Goal: Information Seeking & Learning: Learn about a topic

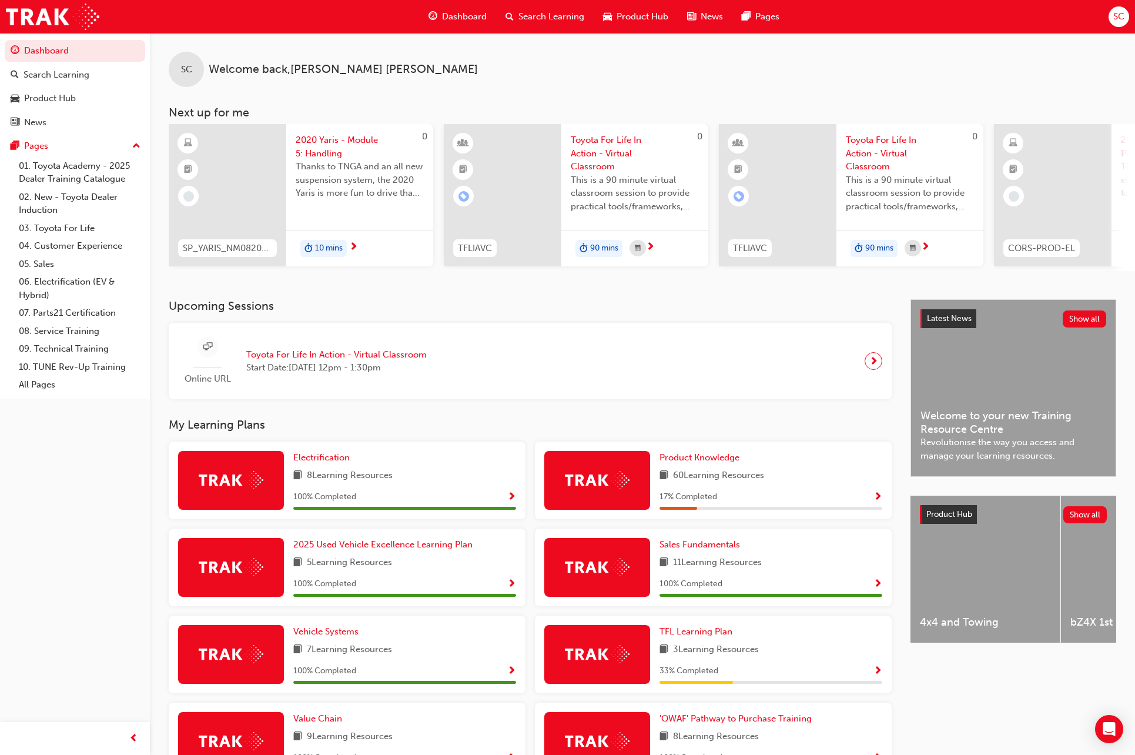
scroll to position [175, 0]
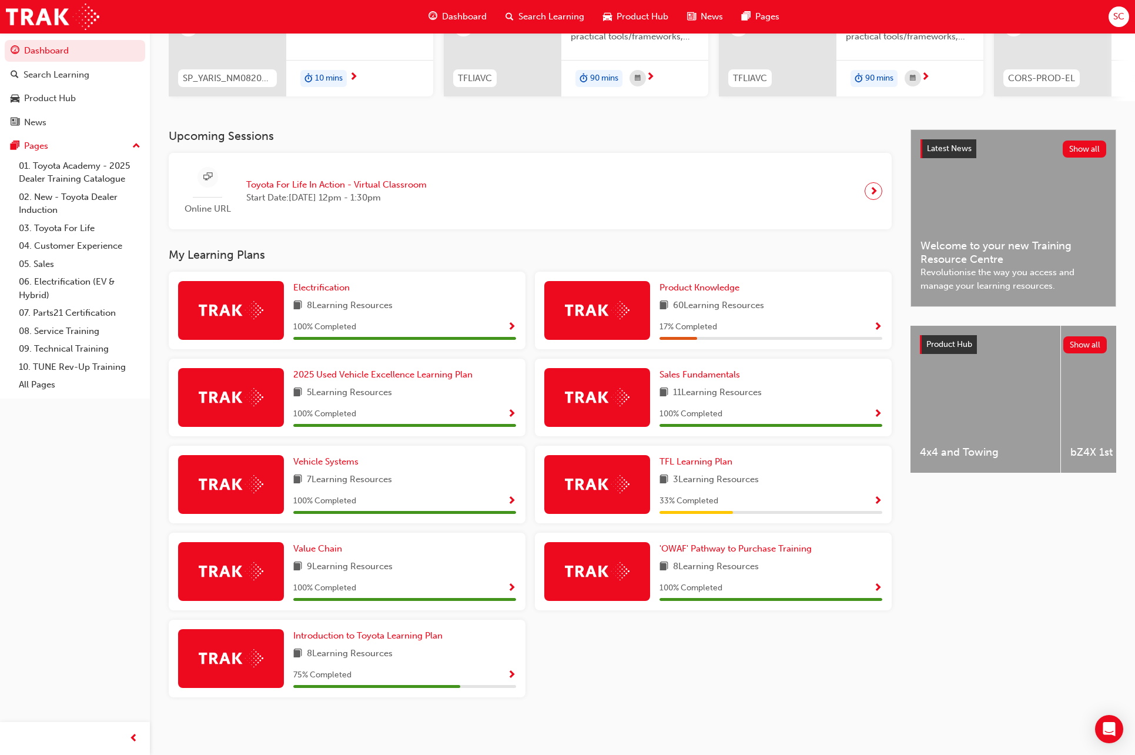
click at [621, 311] on img at bounding box center [597, 310] width 65 height 18
click at [702, 299] on span "60 Learning Resources" at bounding box center [718, 306] width 91 height 15
click at [707, 280] on div "Product Knowledge 60 Learning Resources 17 % Completed" at bounding box center [713, 310] width 357 height 78
click at [707, 287] on span "Product Knowledge" at bounding box center [699, 287] width 80 height 11
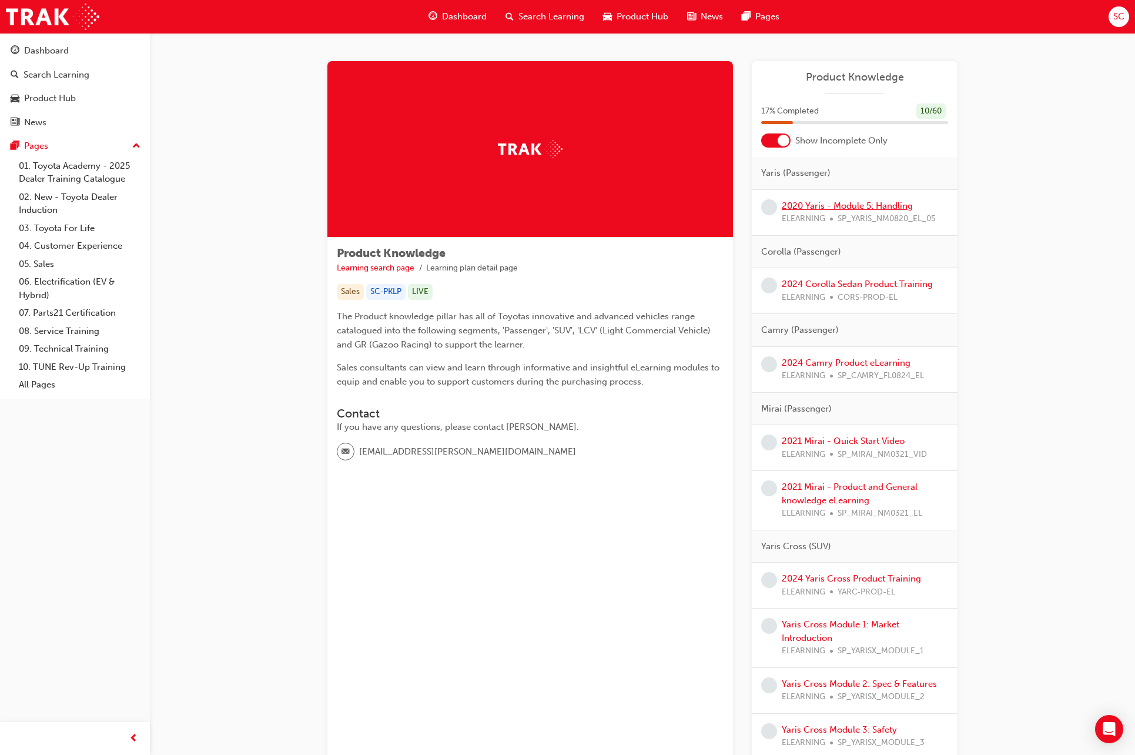
click at [845, 207] on link "2020 Yaris - Module 5: Handling" at bounding box center [847, 205] width 131 height 11
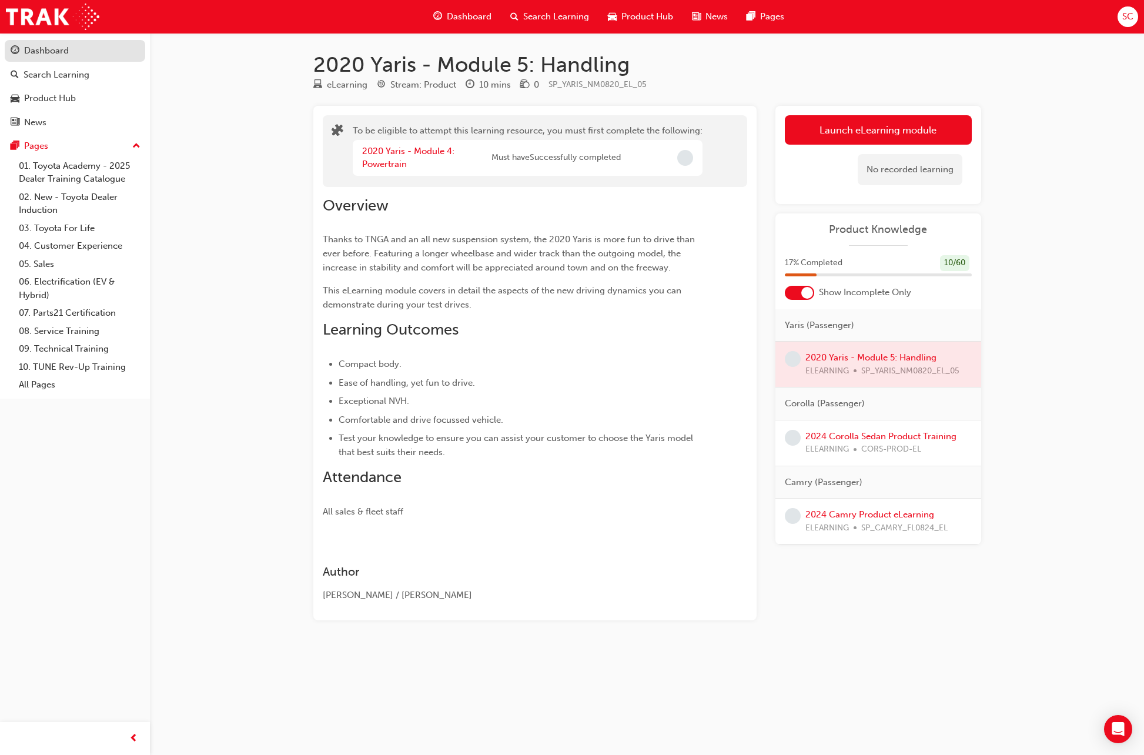
click at [54, 55] on div "Dashboard" at bounding box center [46, 51] width 45 height 14
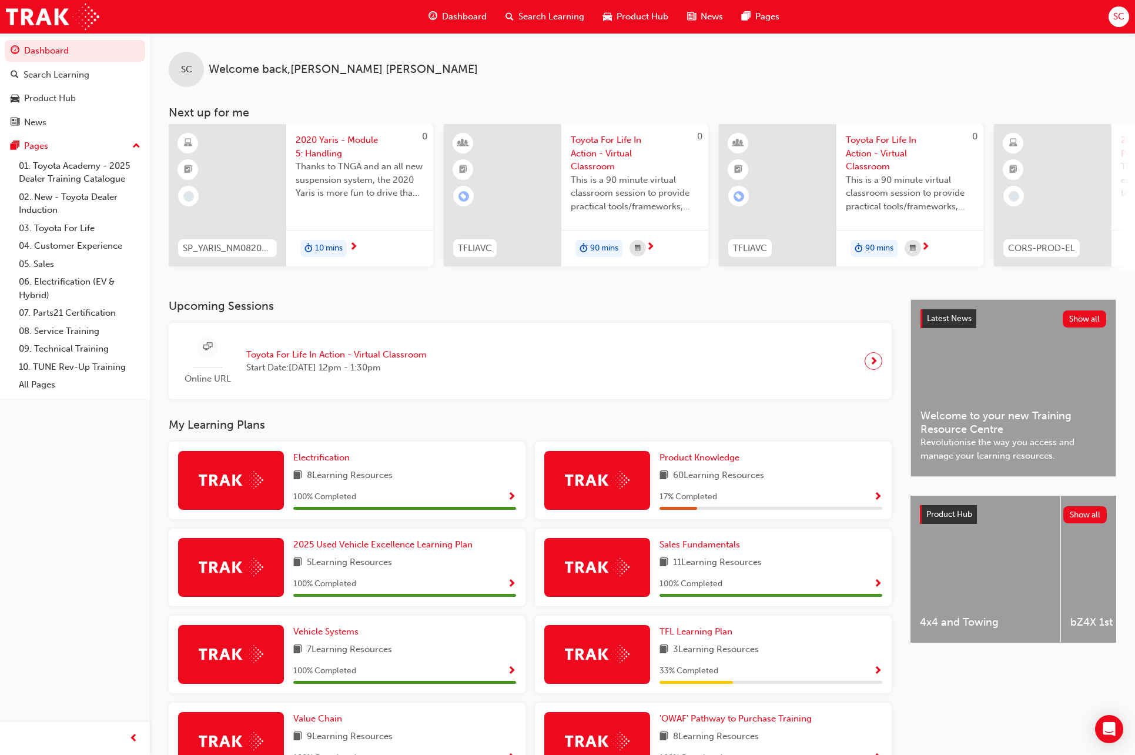
click at [877, 500] on span "Show Progress" at bounding box center [877, 497] width 9 height 11
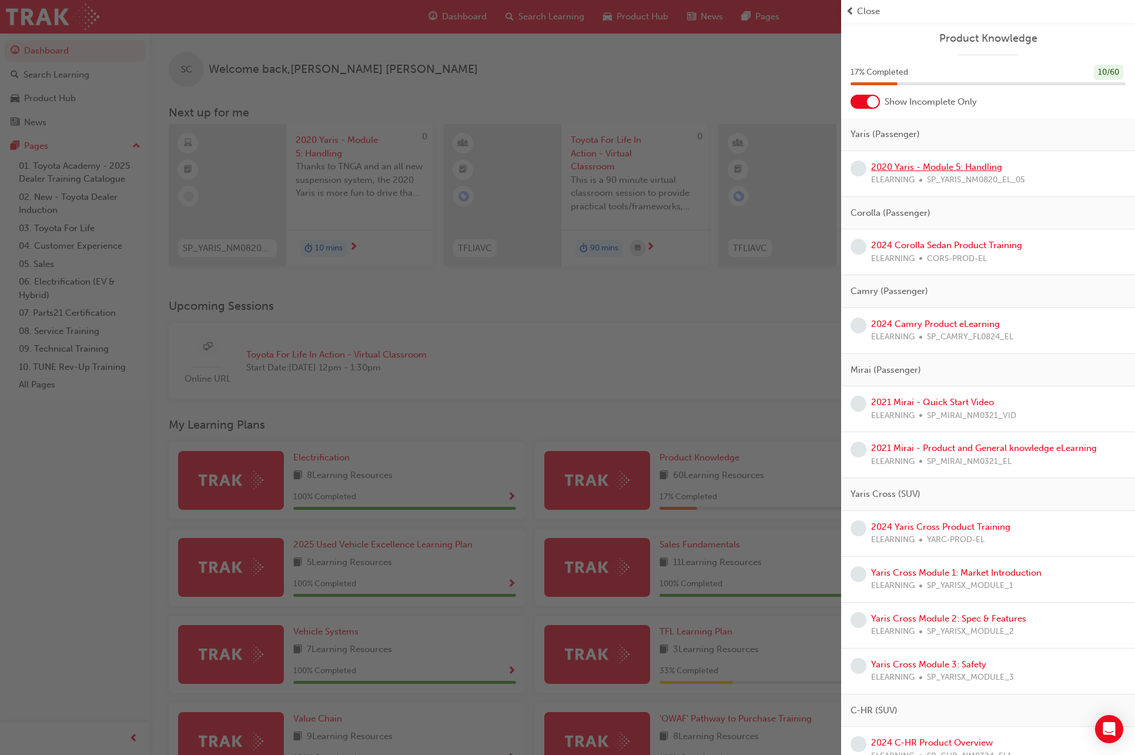
click at [913, 167] on link "2020 Yaris - Module 5: Handling" at bounding box center [936, 167] width 131 height 11
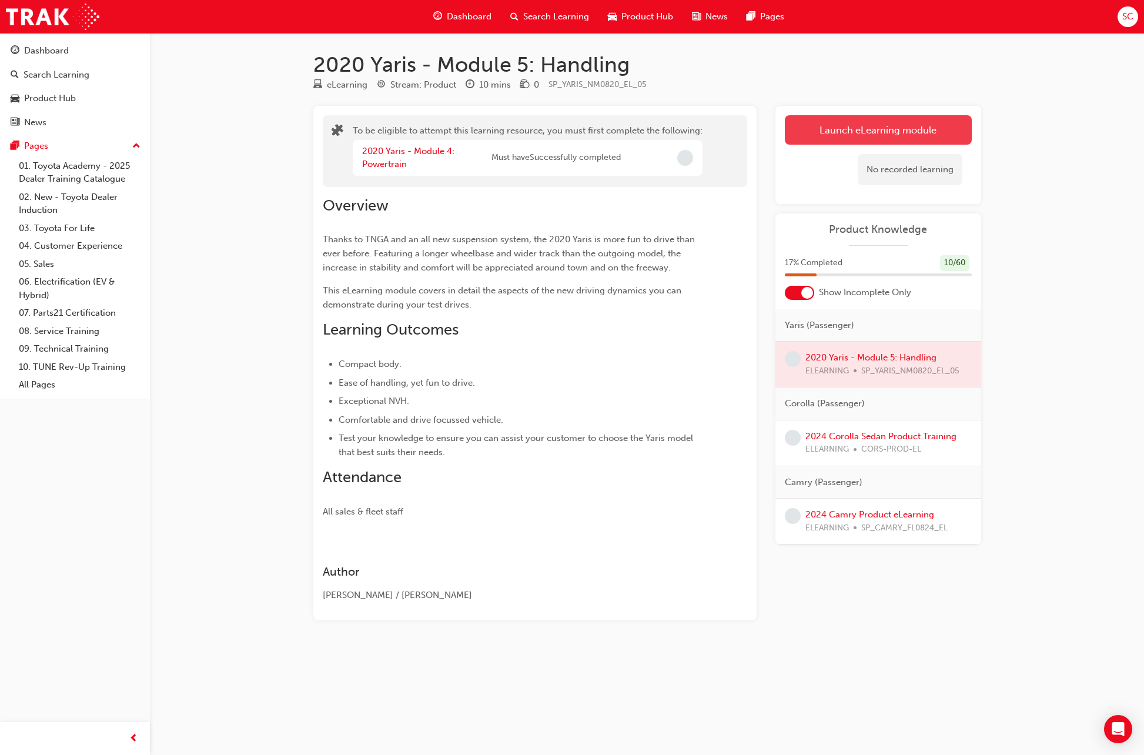
click at [881, 127] on button "Launch eLearning module" at bounding box center [877, 129] width 187 height 29
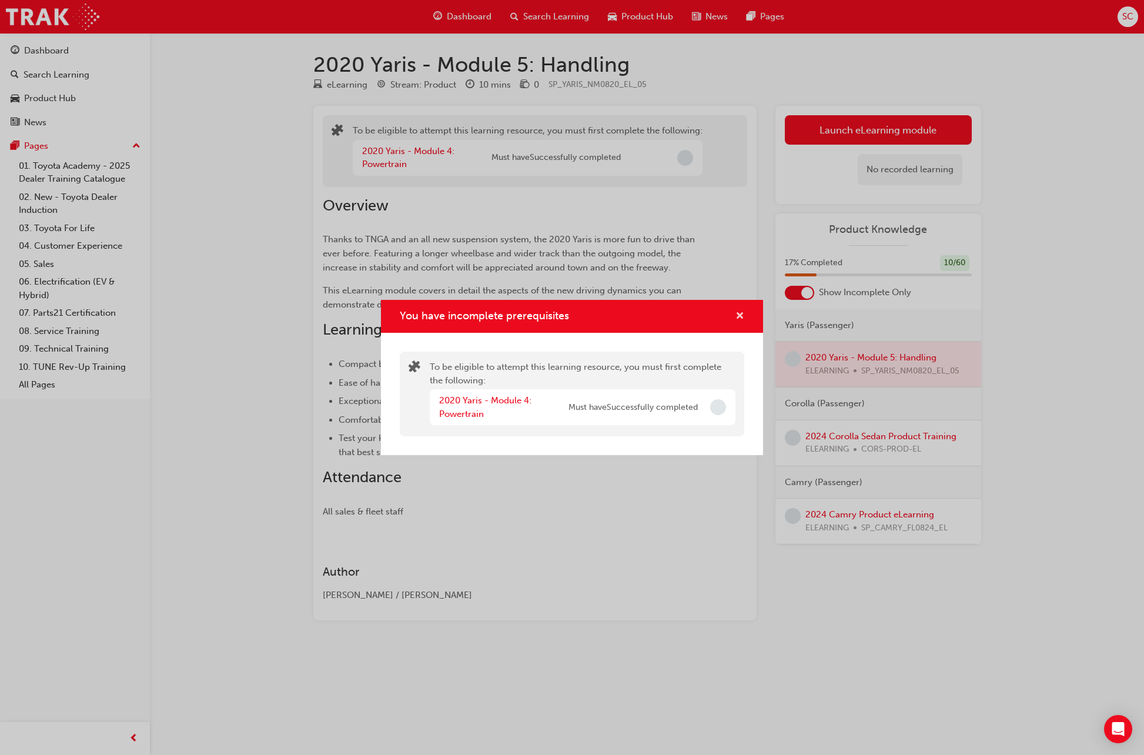
click at [740, 311] on span "cross-icon" at bounding box center [739, 316] width 9 height 11
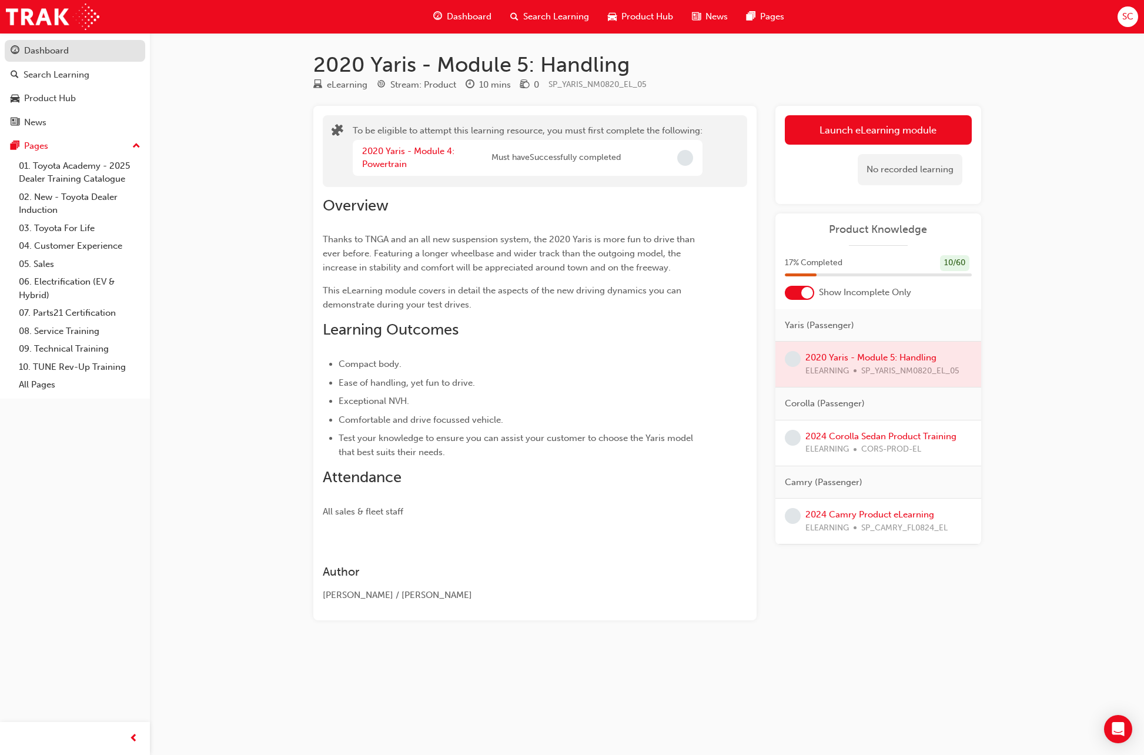
click at [42, 51] on div "Dashboard" at bounding box center [46, 51] width 45 height 14
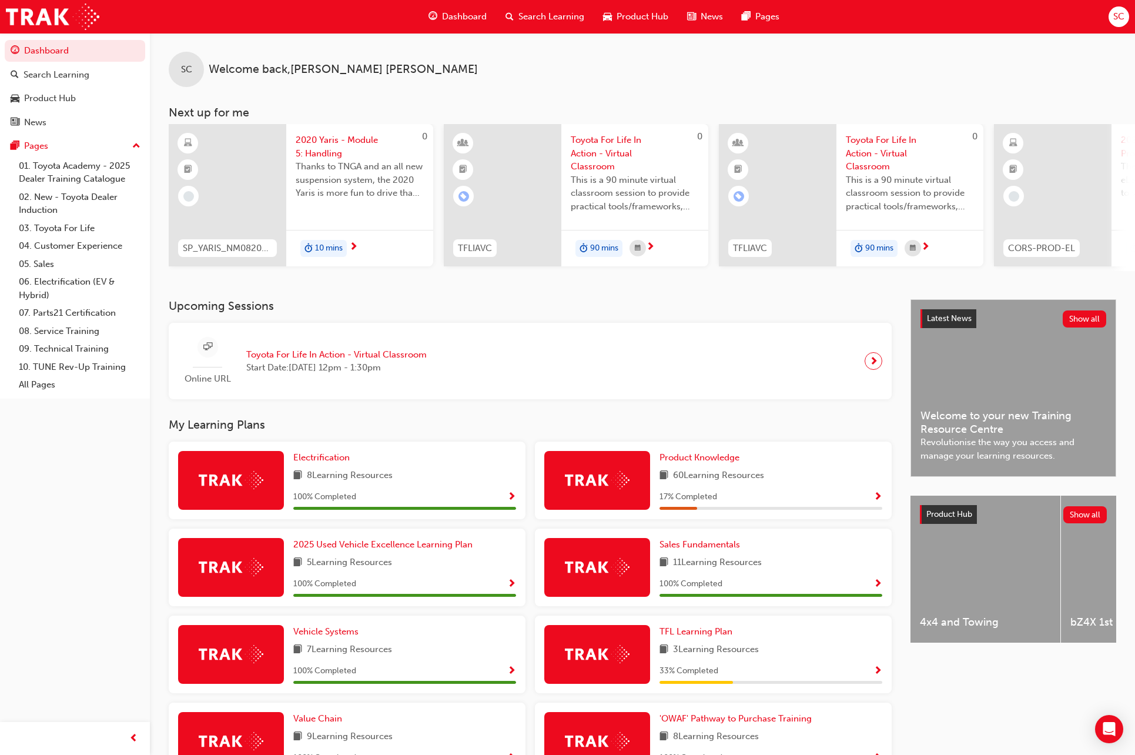
click at [876, 500] on span "Show Progress" at bounding box center [877, 497] width 9 height 11
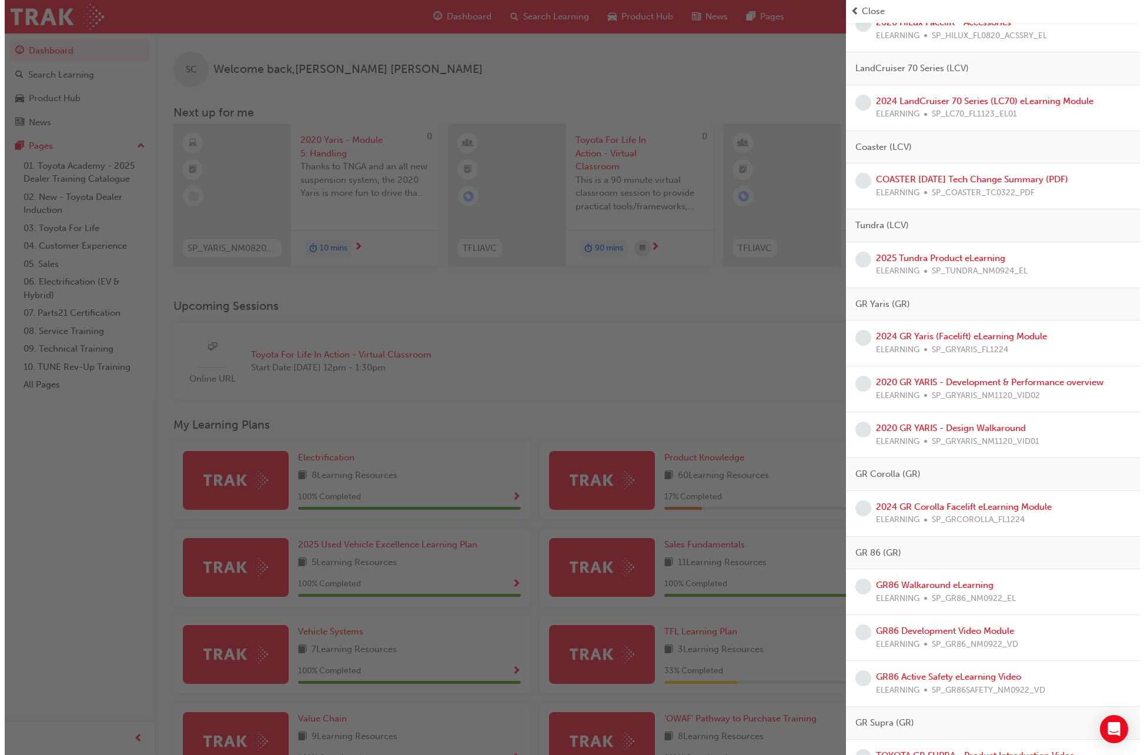
scroll to position [2115, 0]
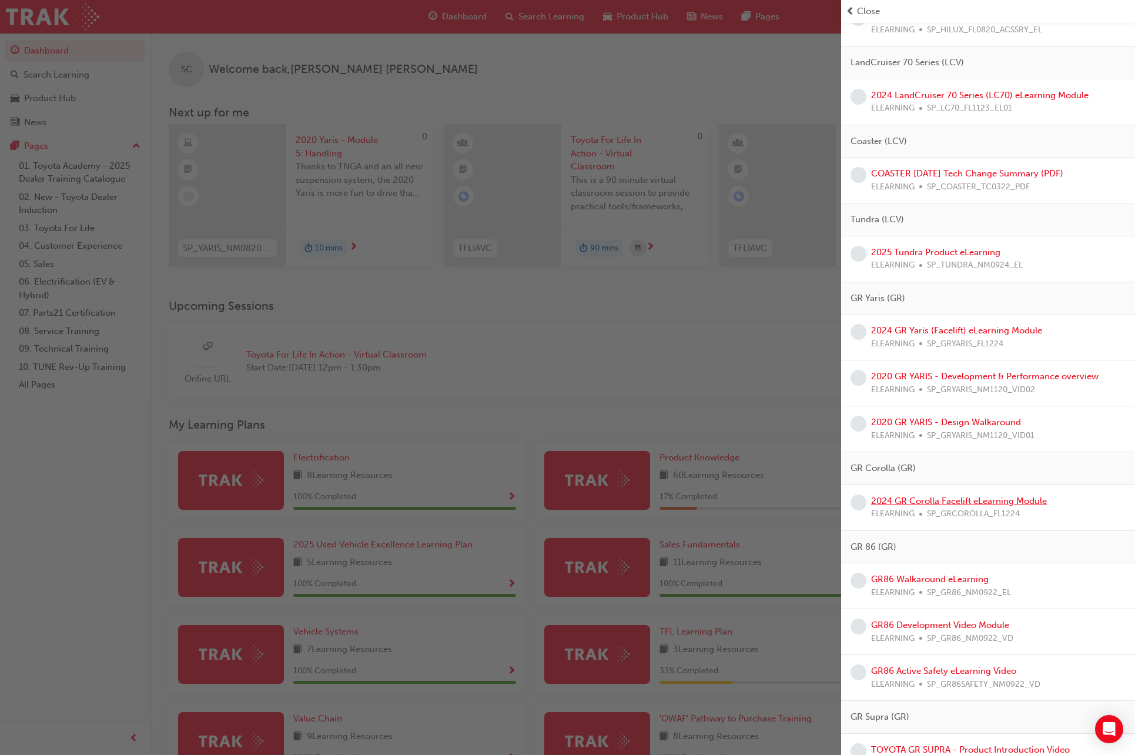
click at [935, 505] on link "2024 GR Corolla Facelift eLearning Module" at bounding box center [959, 500] width 176 height 11
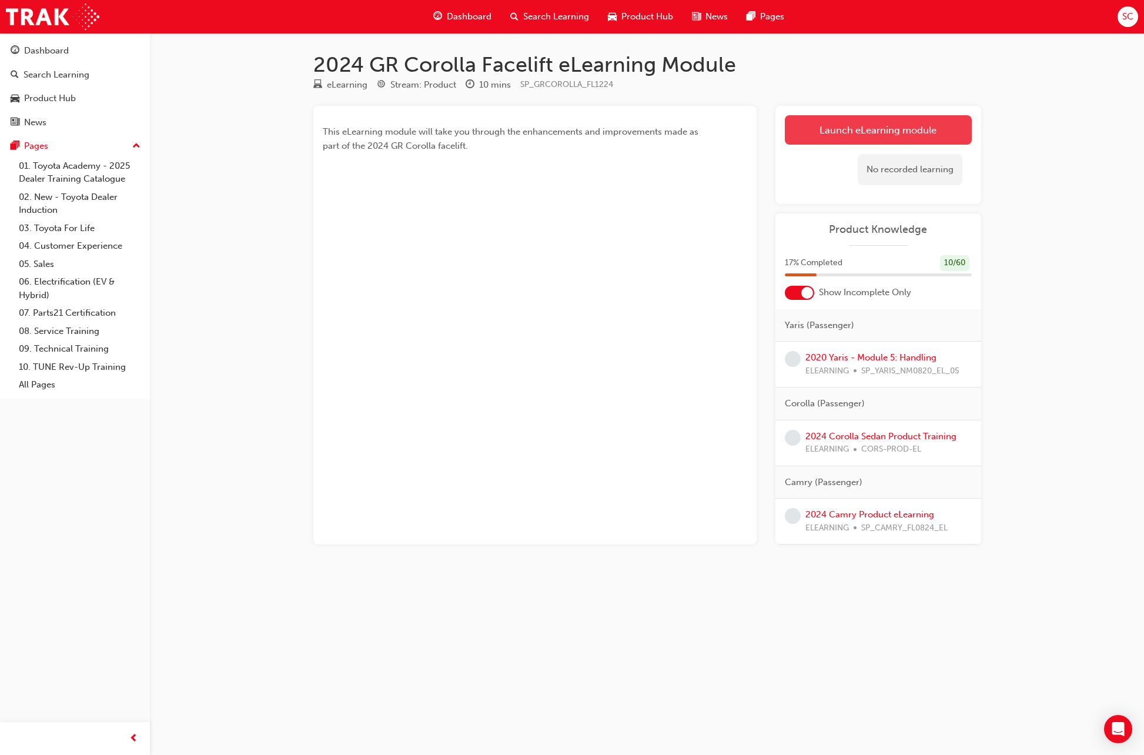
click at [873, 132] on link "Launch eLearning module" at bounding box center [877, 129] width 187 height 29
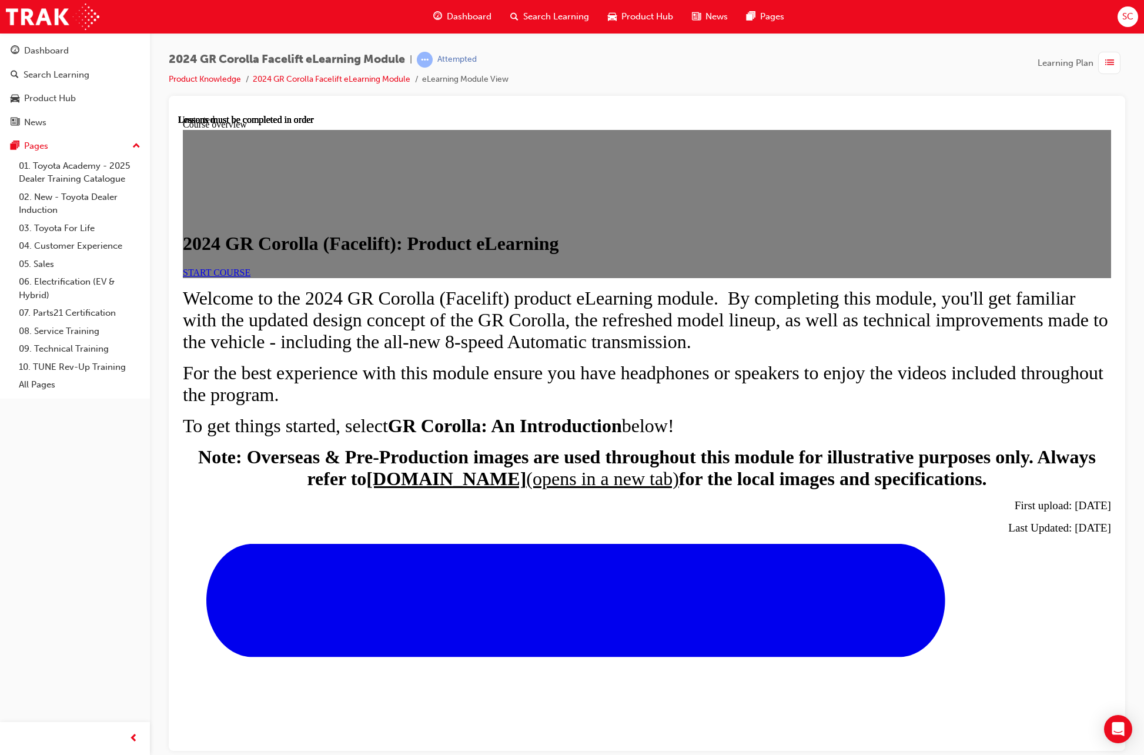
click at [361, 277] on div "START COURSE" at bounding box center [647, 272] width 928 height 11
click at [250, 277] on span "START COURSE" at bounding box center [217, 272] width 68 height 10
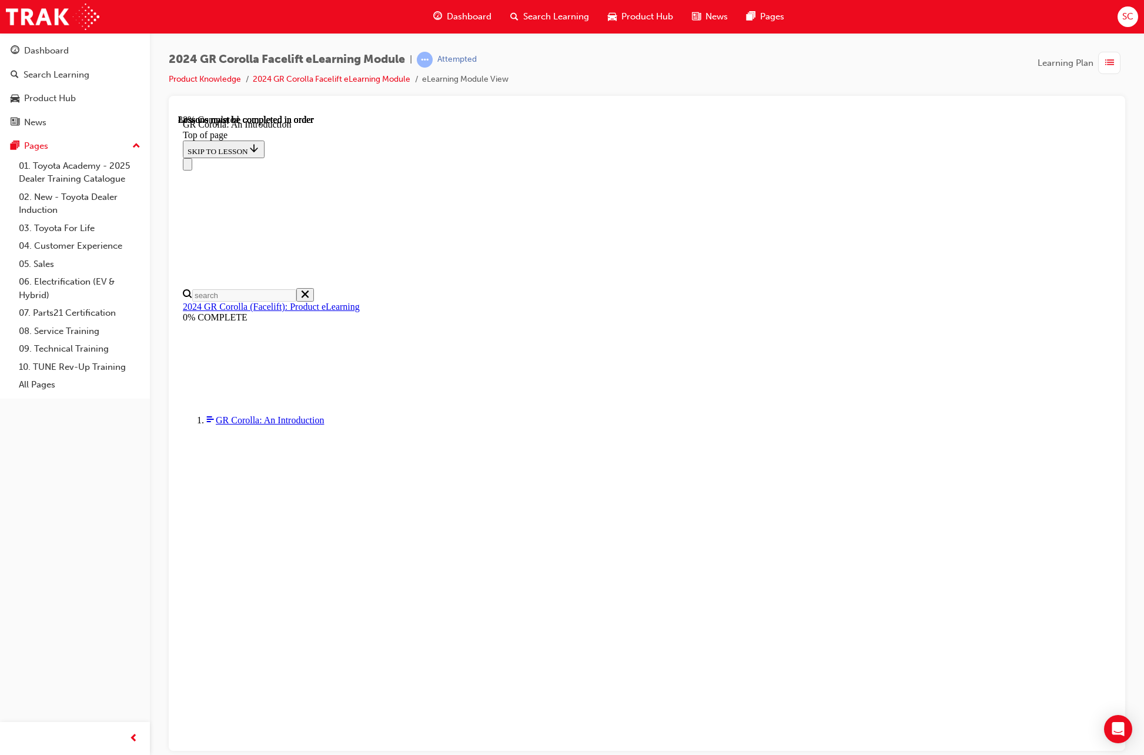
scroll to position [1486, 0]
drag, startPoint x: 626, startPoint y: 649, endPoint x: 414, endPoint y: 461, distance: 283.9
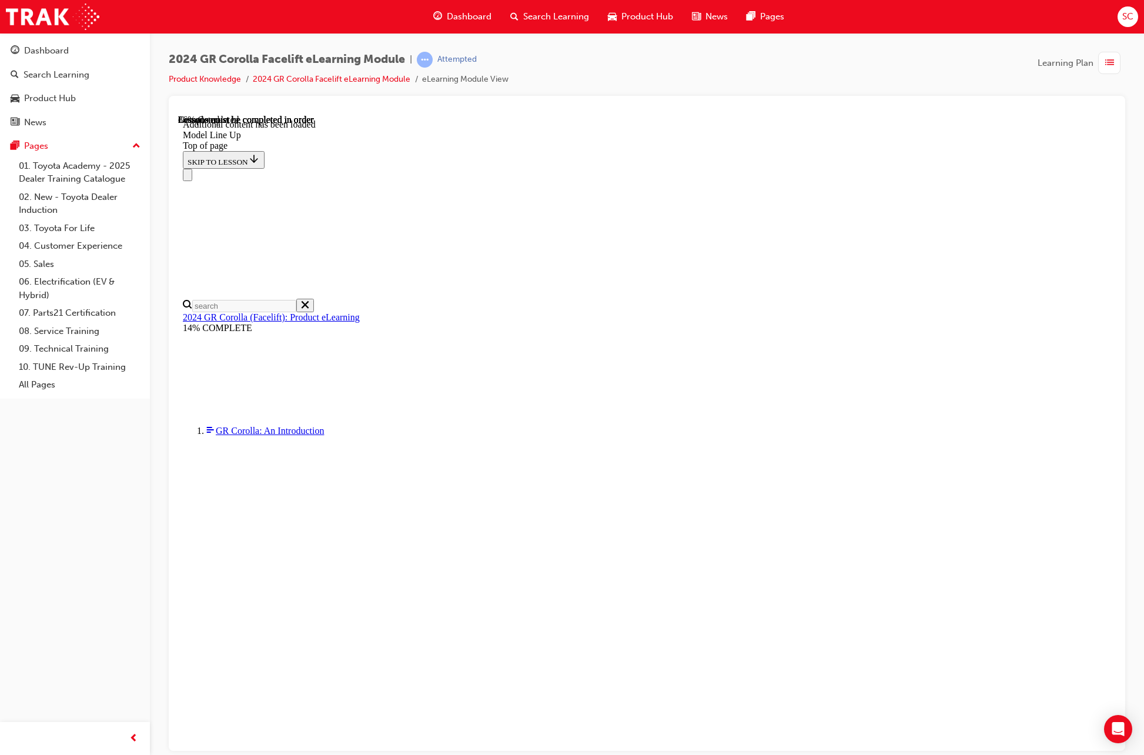
scroll to position [1001, 0]
drag, startPoint x: 725, startPoint y: 492, endPoint x: 538, endPoint y: 492, distance: 186.9
drag, startPoint x: 538, startPoint y: 492, endPoint x: 619, endPoint y: 504, distance: 82.0
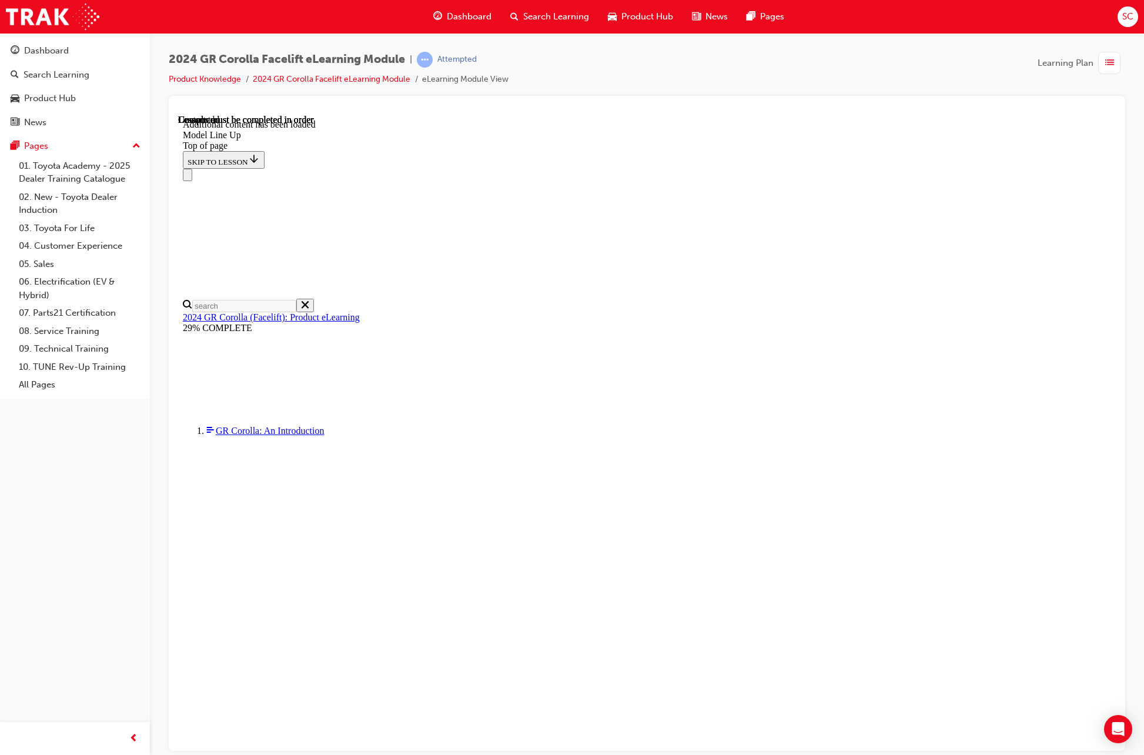
scroll to position [1223, 0]
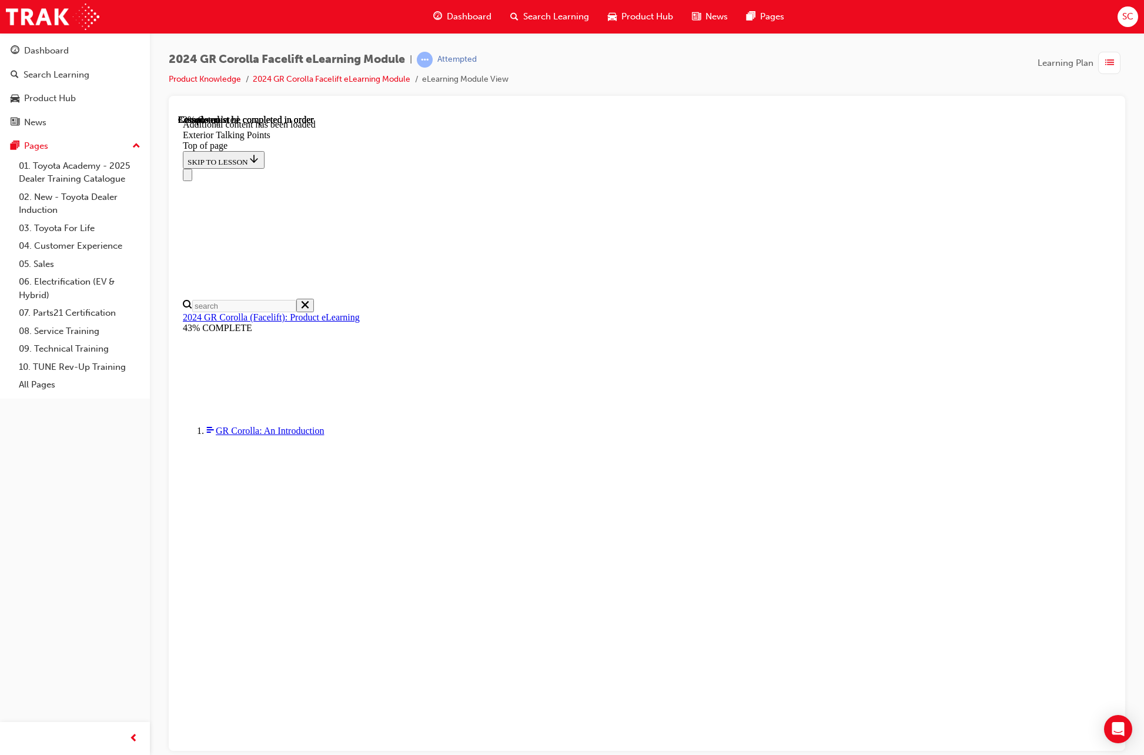
scroll to position [1040, 0]
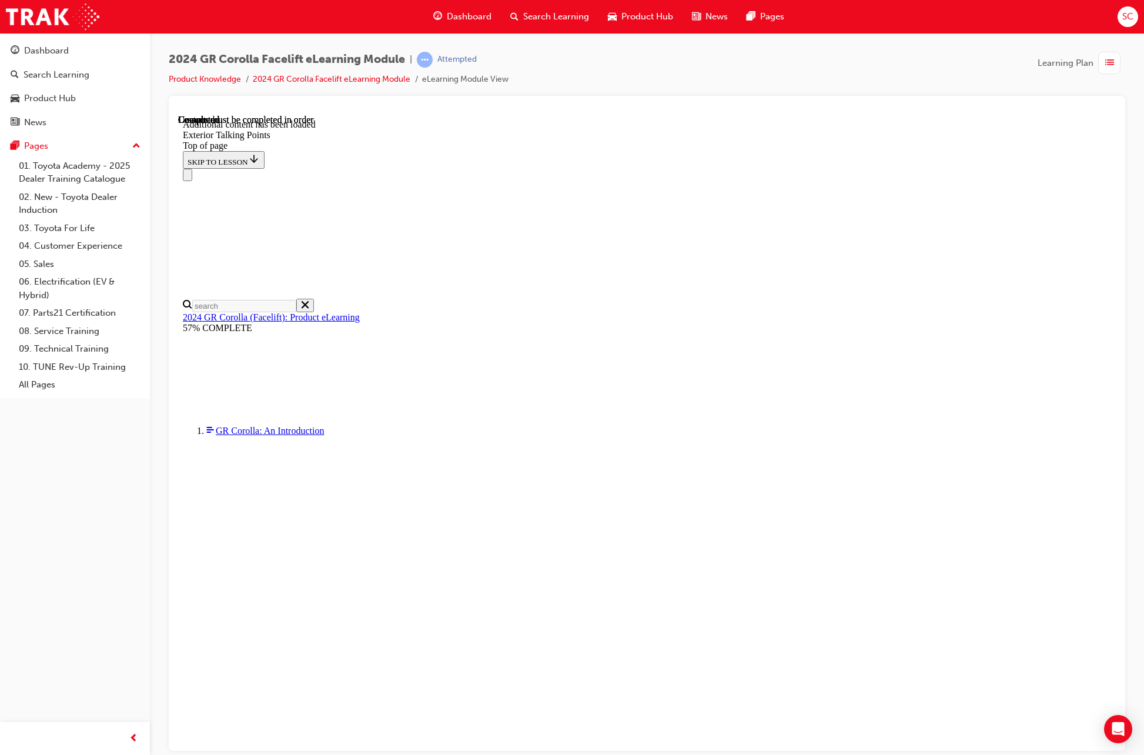
drag, startPoint x: 807, startPoint y: 729, endPoint x: 807, endPoint y: 701, distance: 28.2
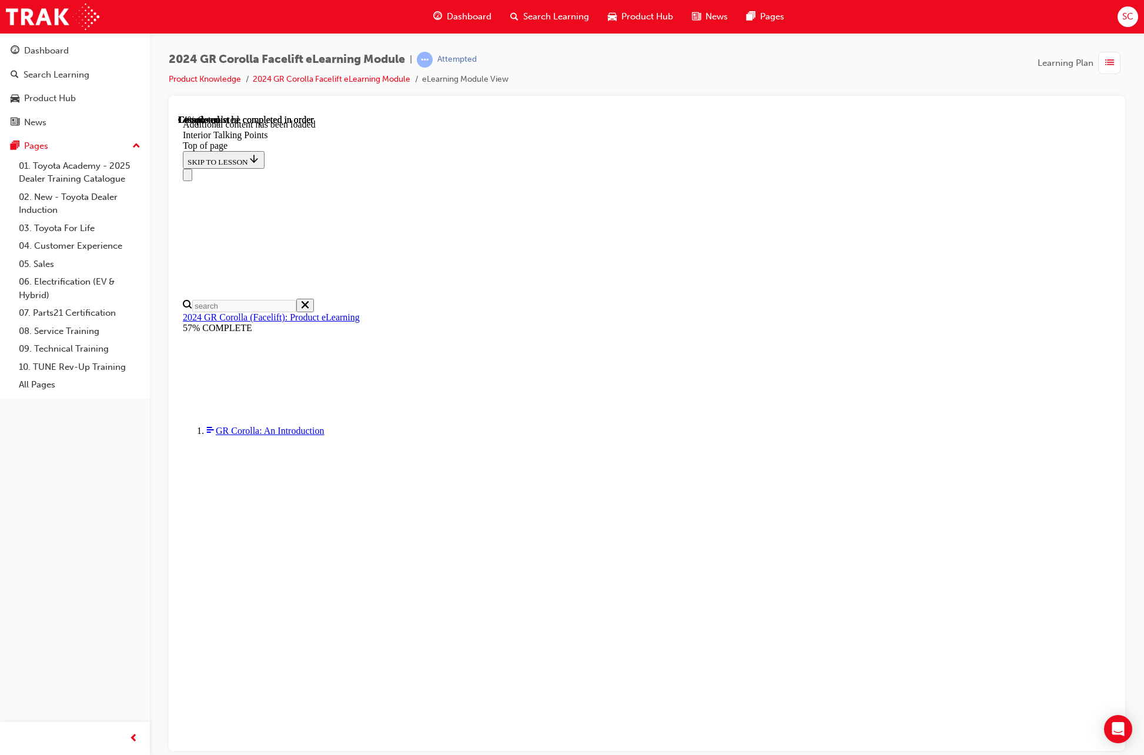
scroll to position [100, 0]
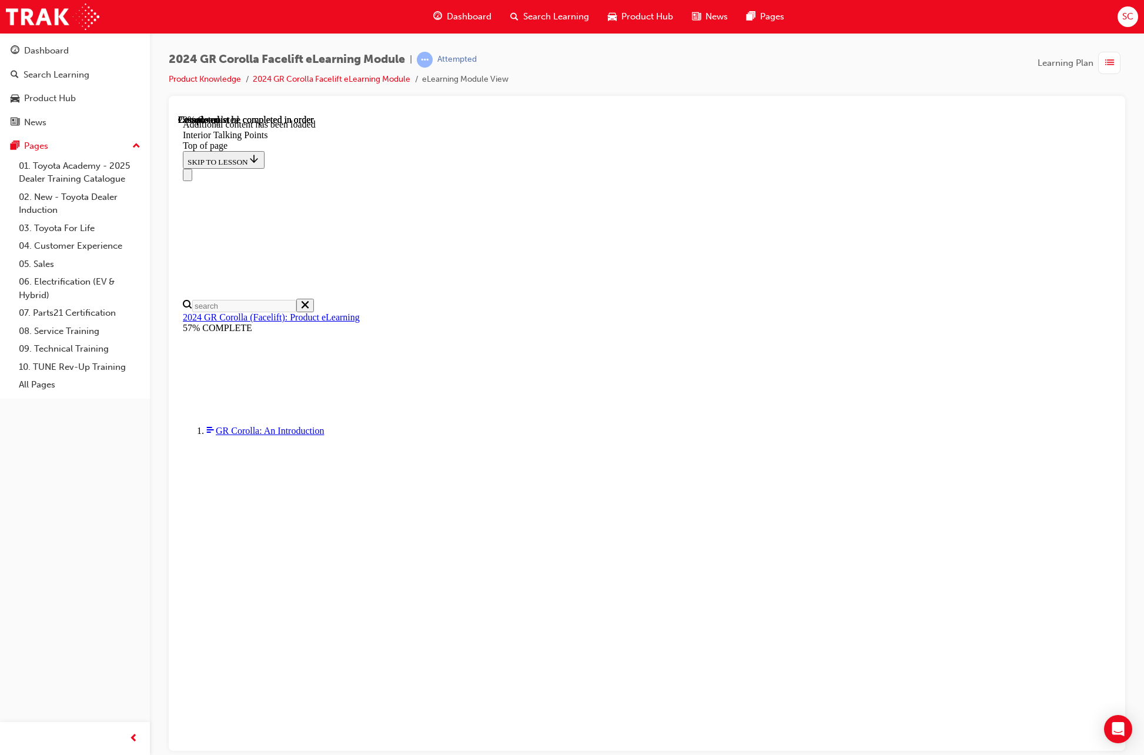
drag, startPoint x: 662, startPoint y: 729, endPoint x: 664, endPoint y: 695, distance: 34.1
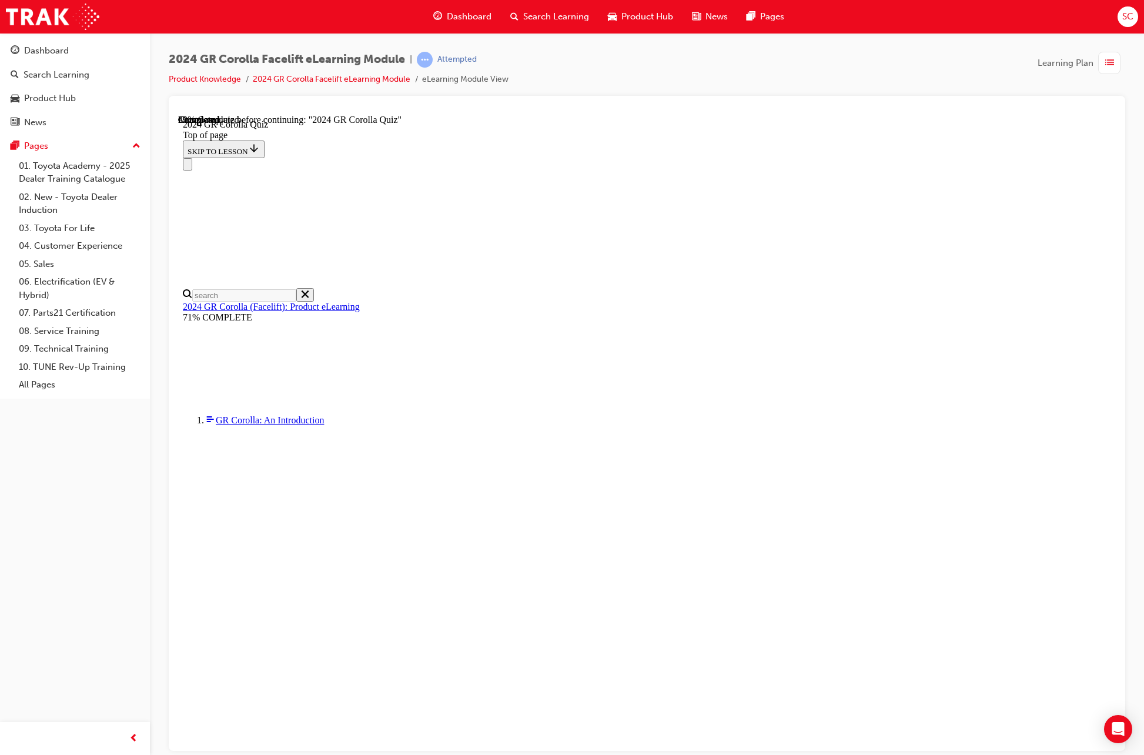
drag, startPoint x: 544, startPoint y: 466, endPoint x: 551, endPoint y: 471, distance: 8.4
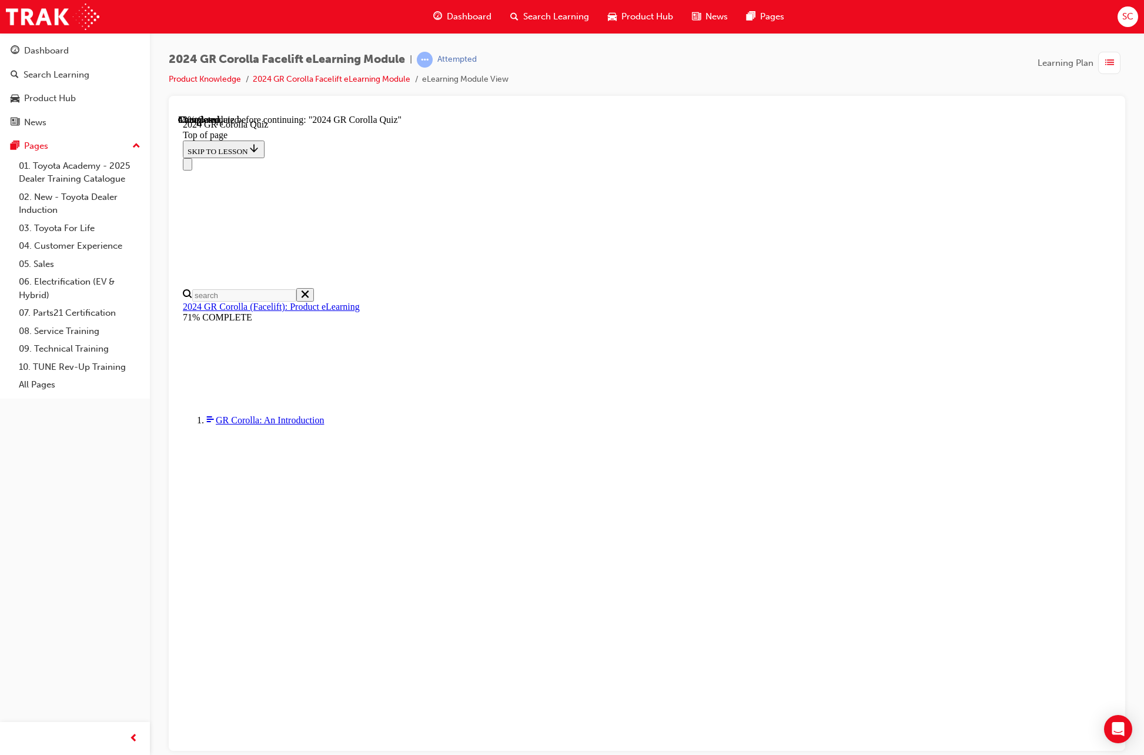
scroll to position [158, 0]
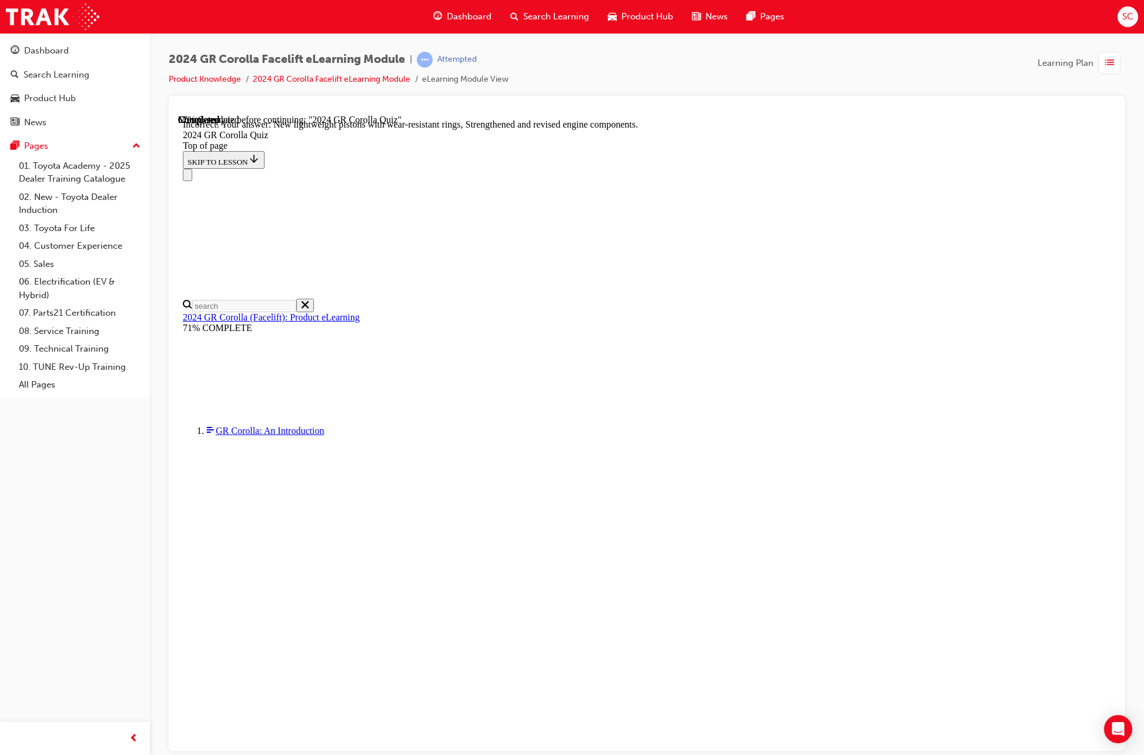
scroll to position [254, 0]
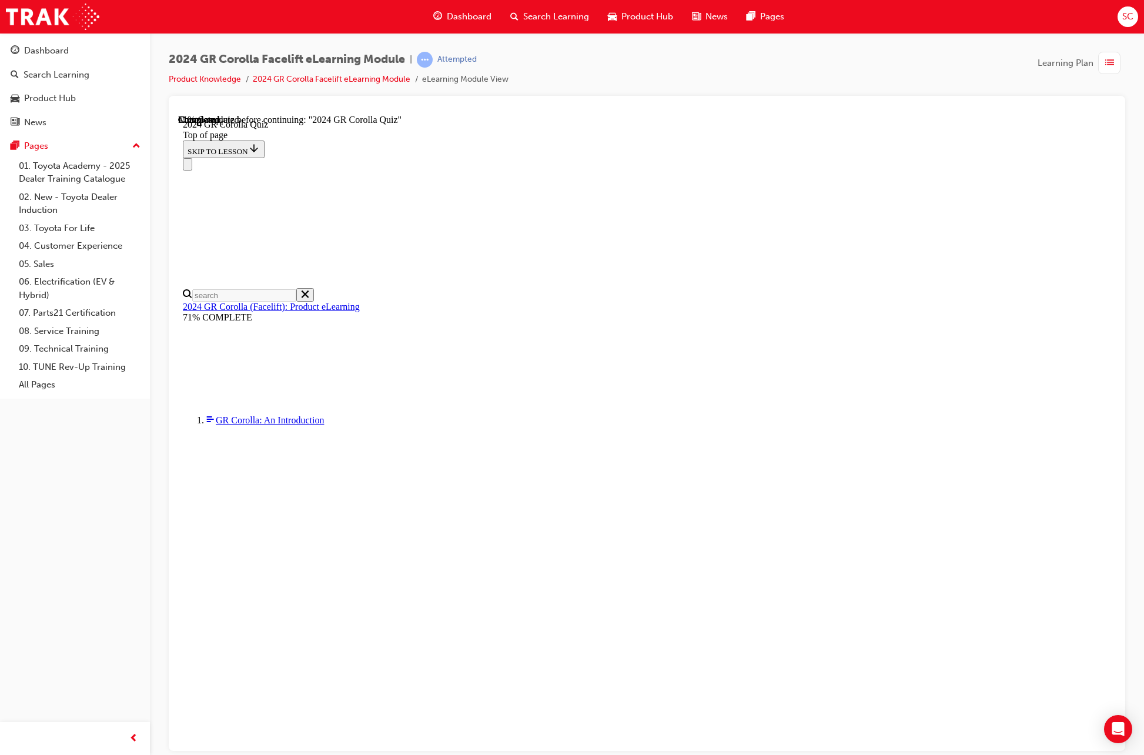
scroll to position [158, 0]
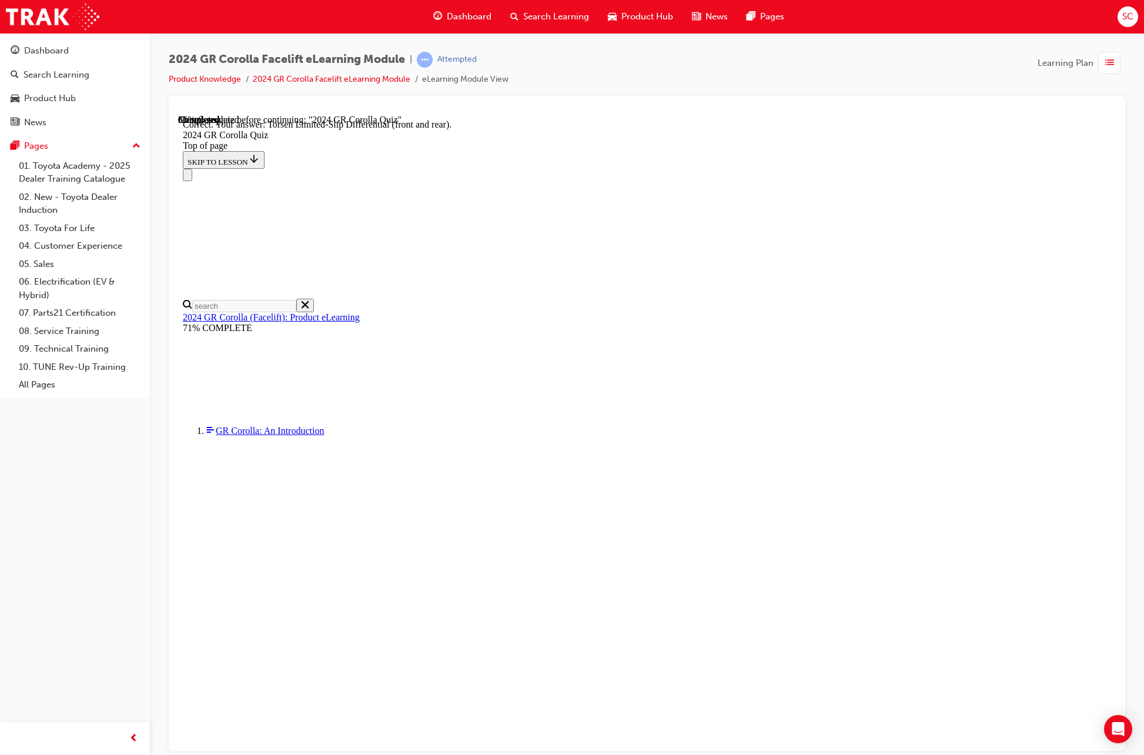
scroll to position [253, 0]
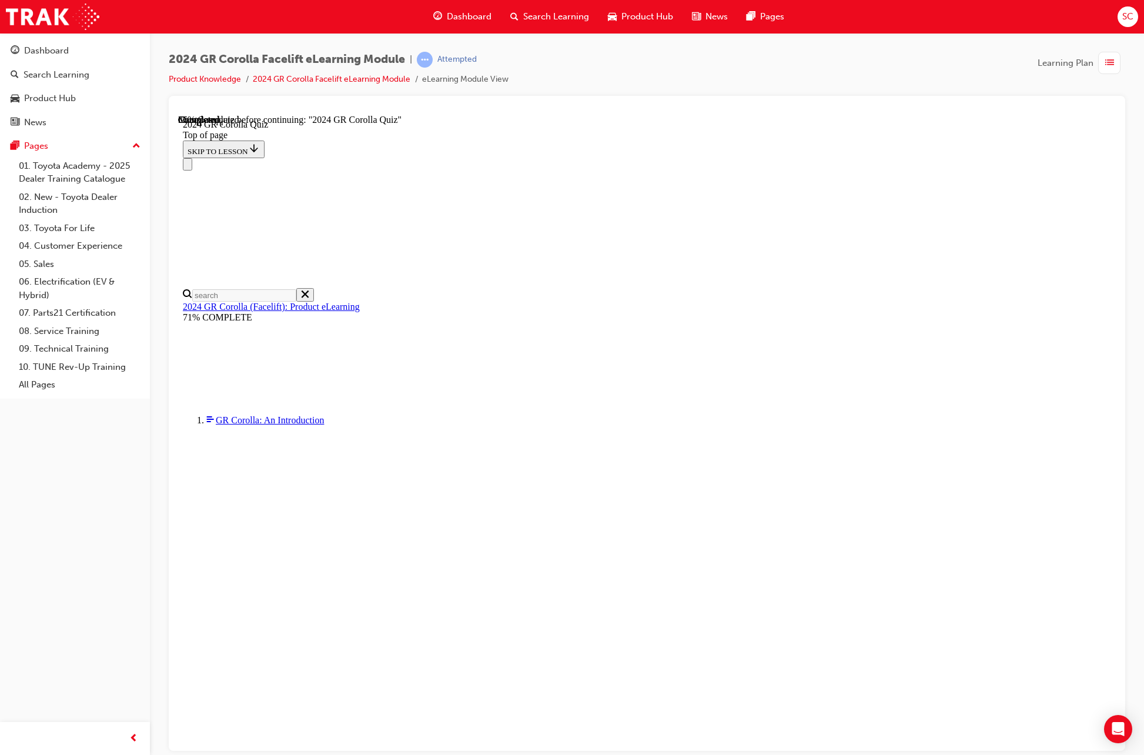
scroll to position [169, 0]
drag, startPoint x: 541, startPoint y: 511, endPoint x: 546, endPoint y: 514, distance: 6.6
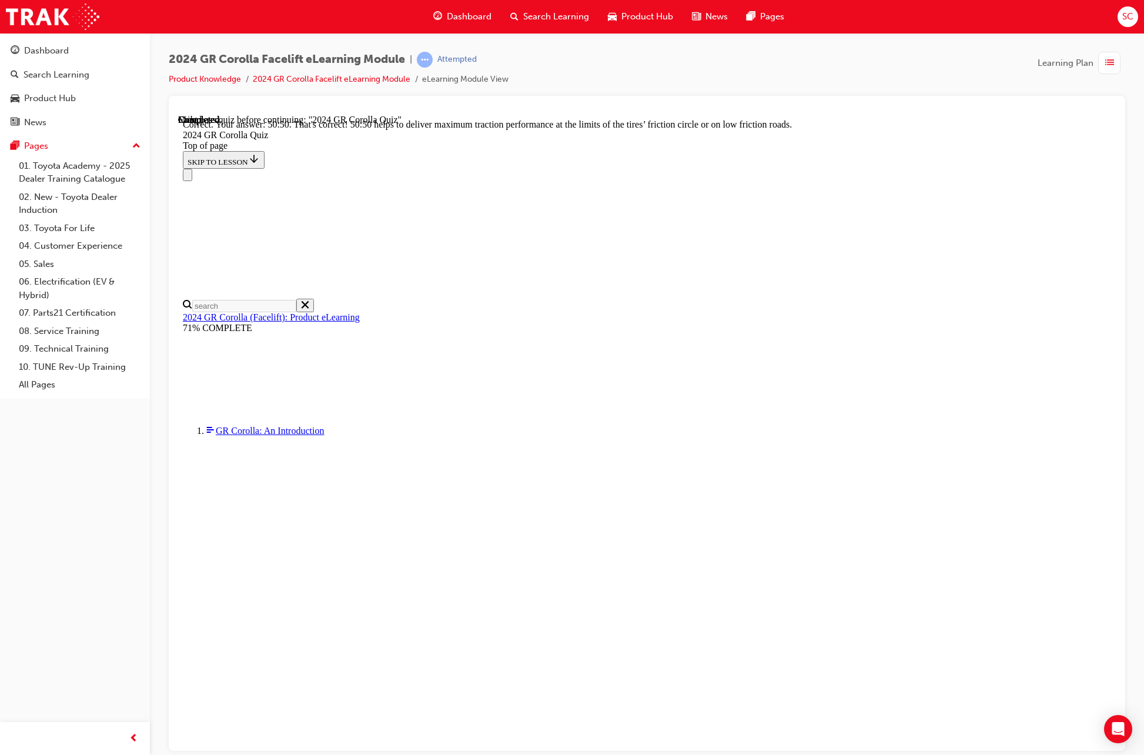
scroll to position [279, 0]
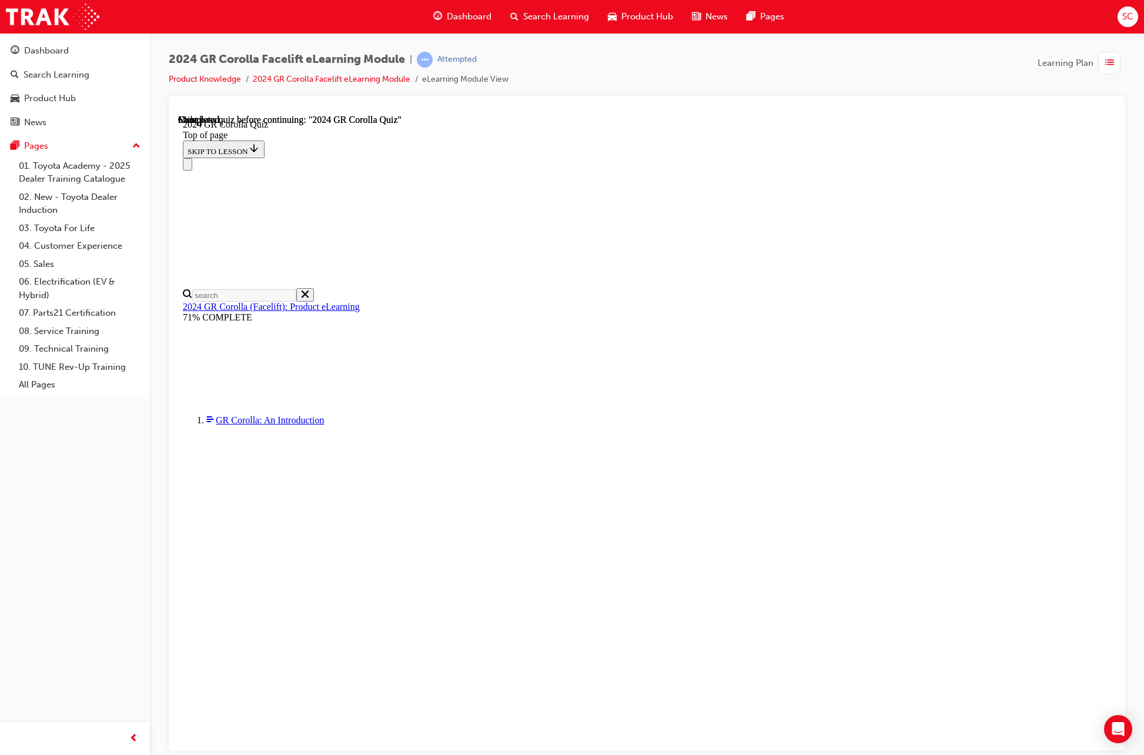
scroll to position [81, 0]
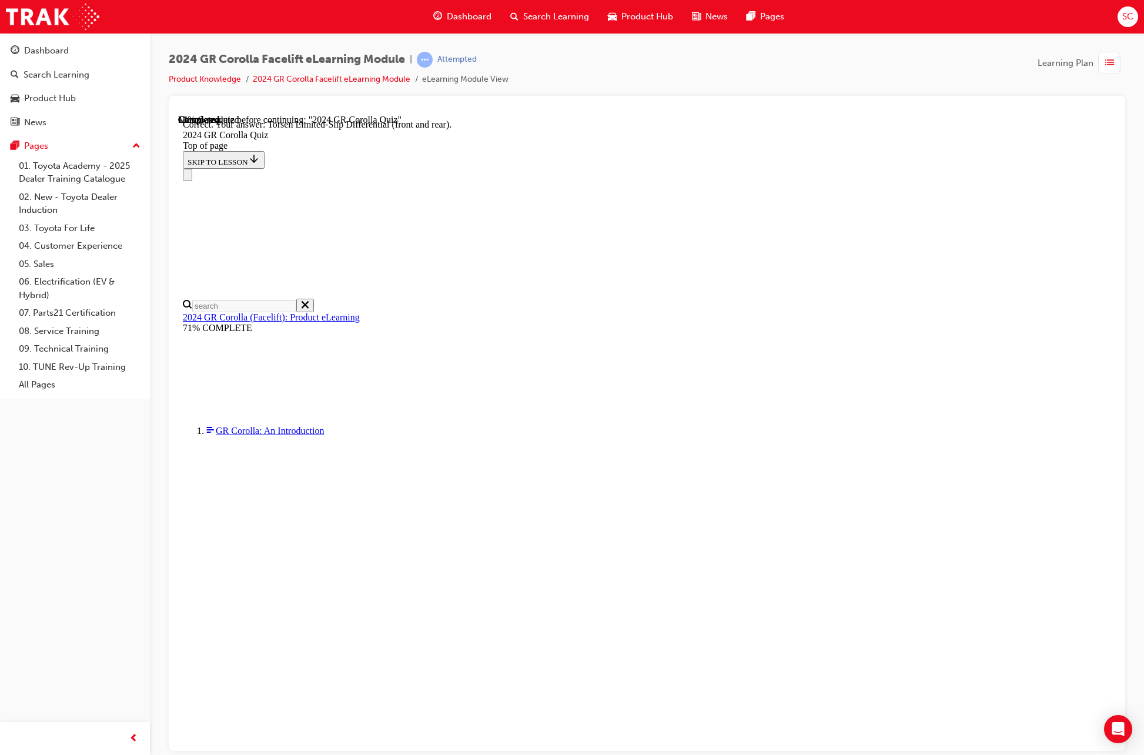
scroll to position [253, 0]
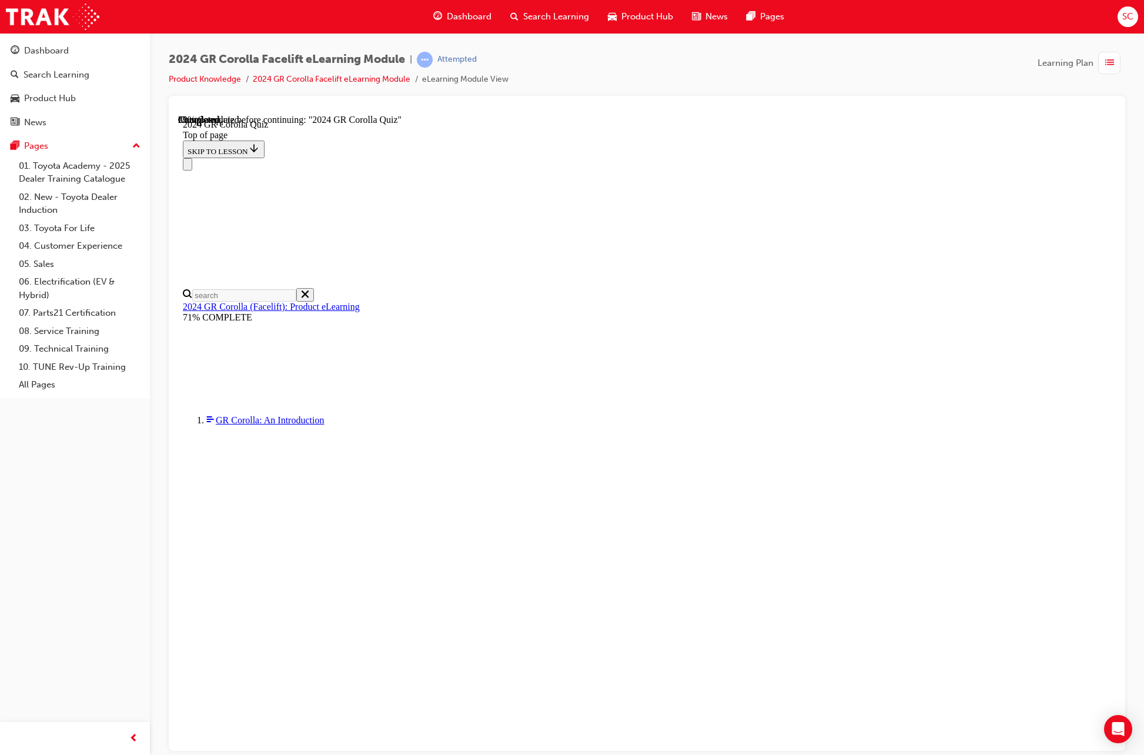
scroll to position [158, 0]
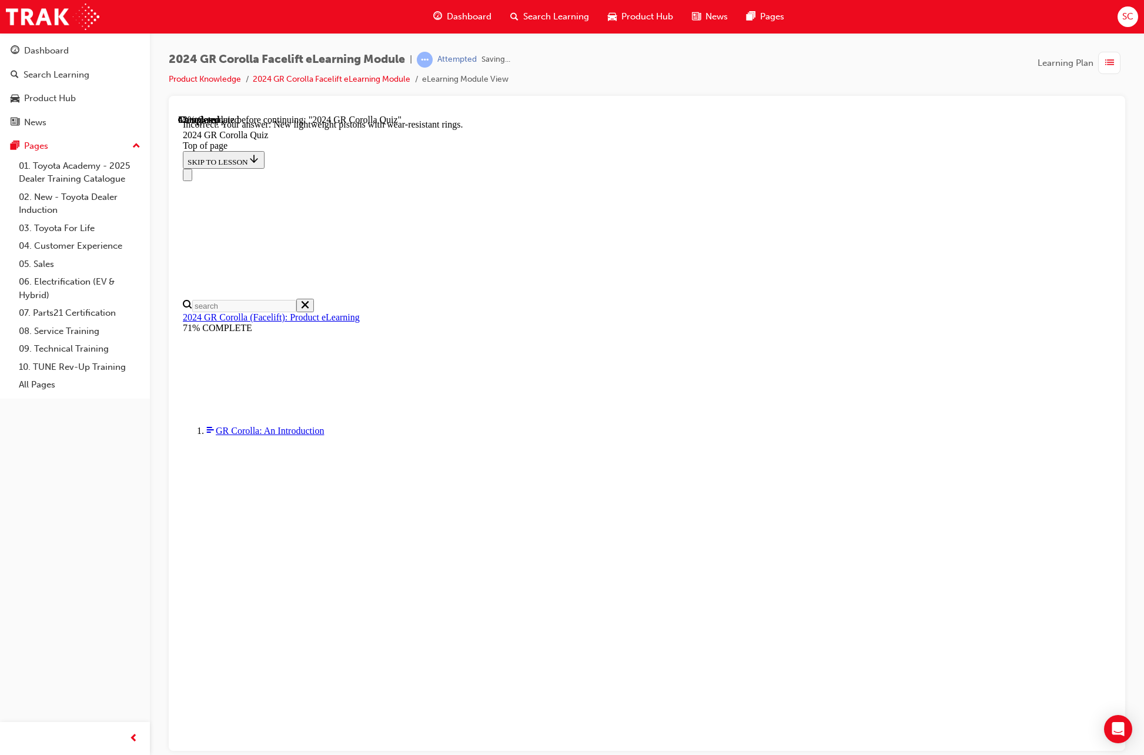
scroll to position [254, 0]
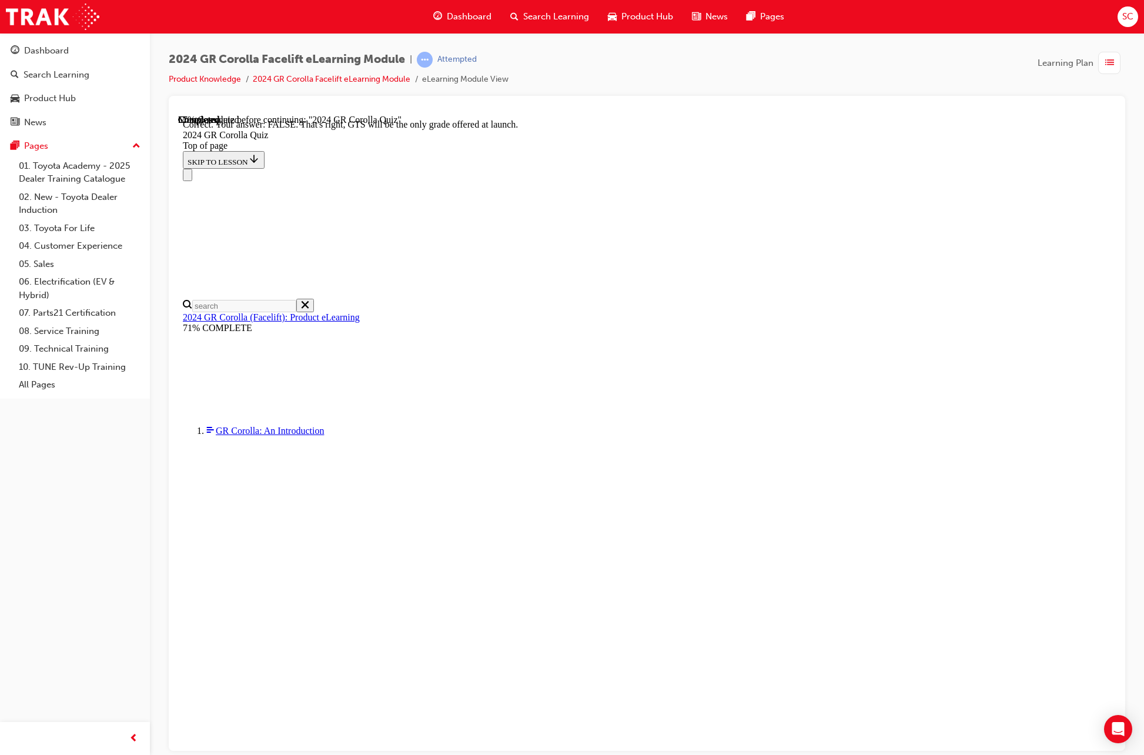
drag, startPoint x: 731, startPoint y: 628, endPoint x: 717, endPoint y: 601, distance: 30.5
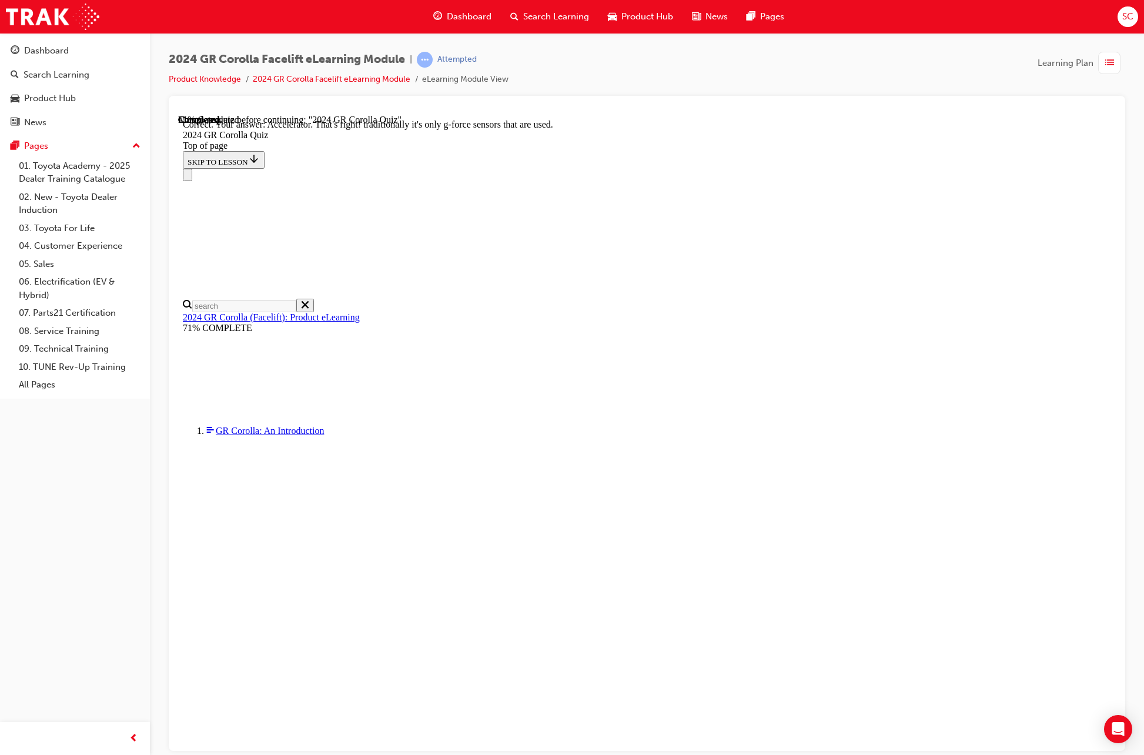
scroll to position [284, 0]
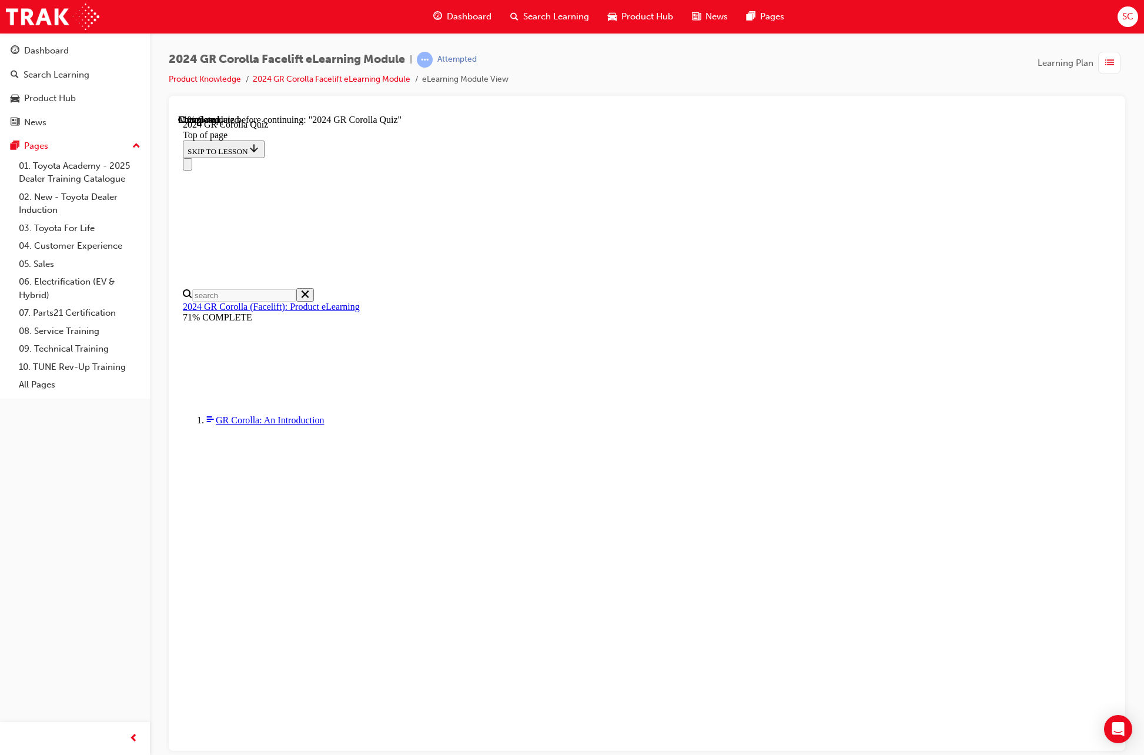
scroll to position [0, 0]
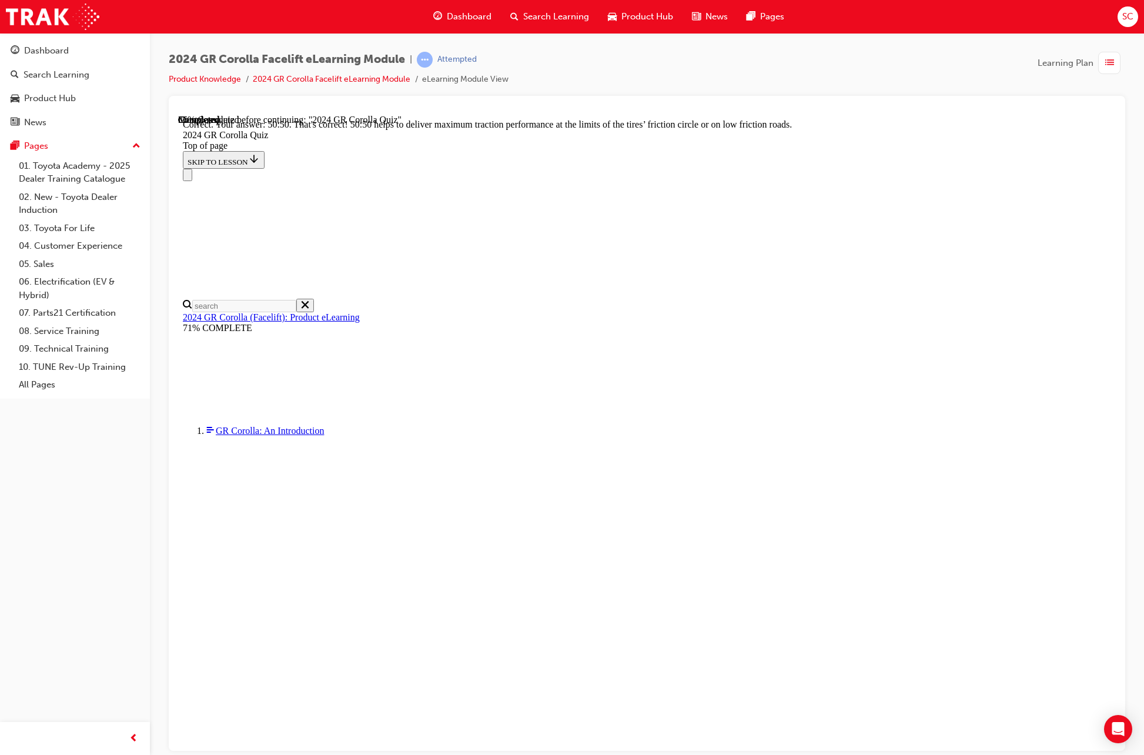
scroll to position [279, 0]
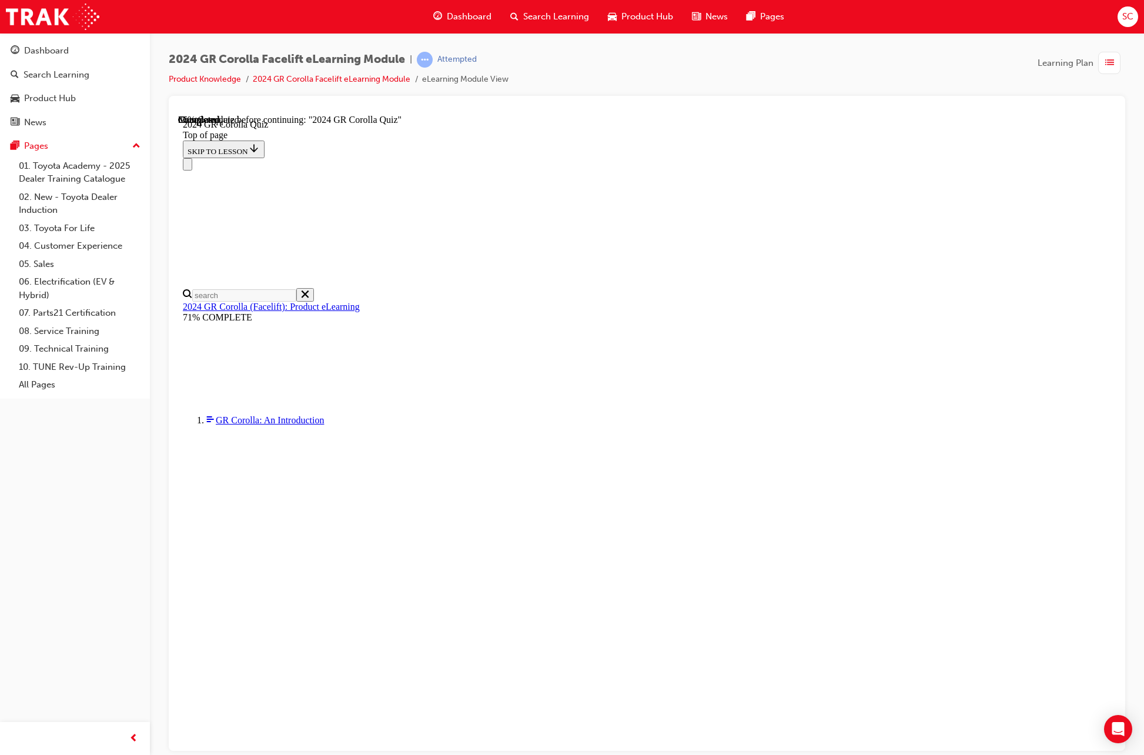
scroll to position [41, 0]
drag, startPoint x: 544, startPoint y: 342, endPoint x: 589, endPoint y: 375, distance: 55.5
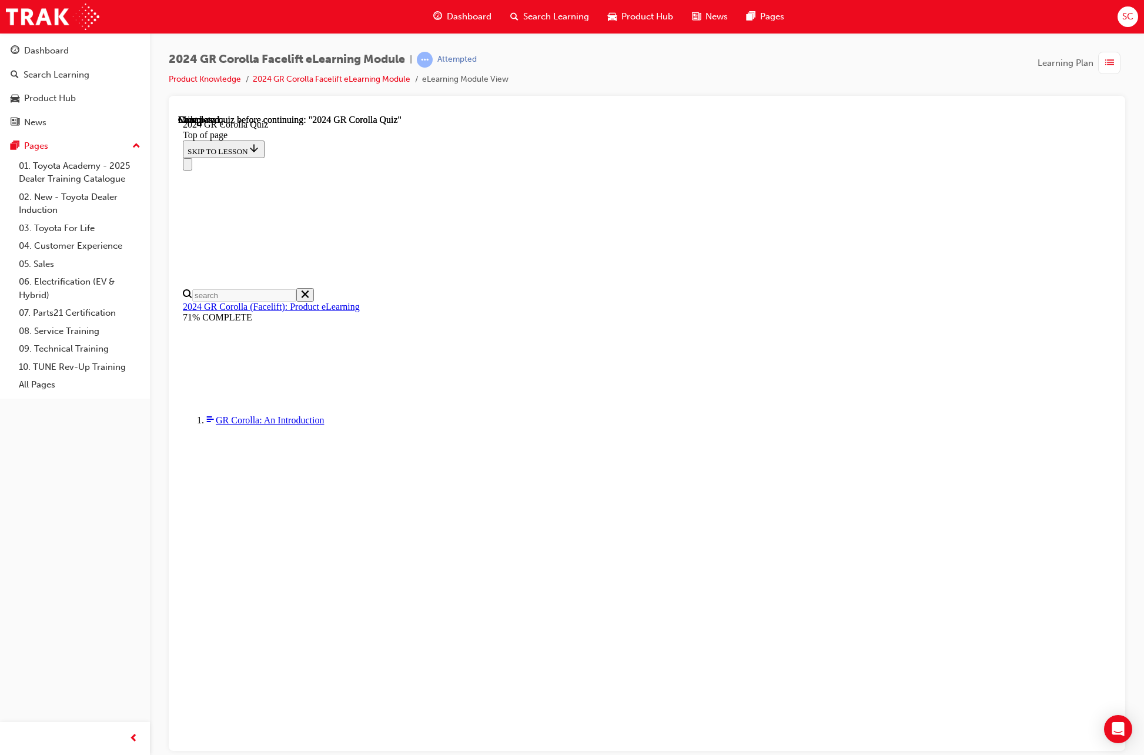
scroll to position [81, 0]
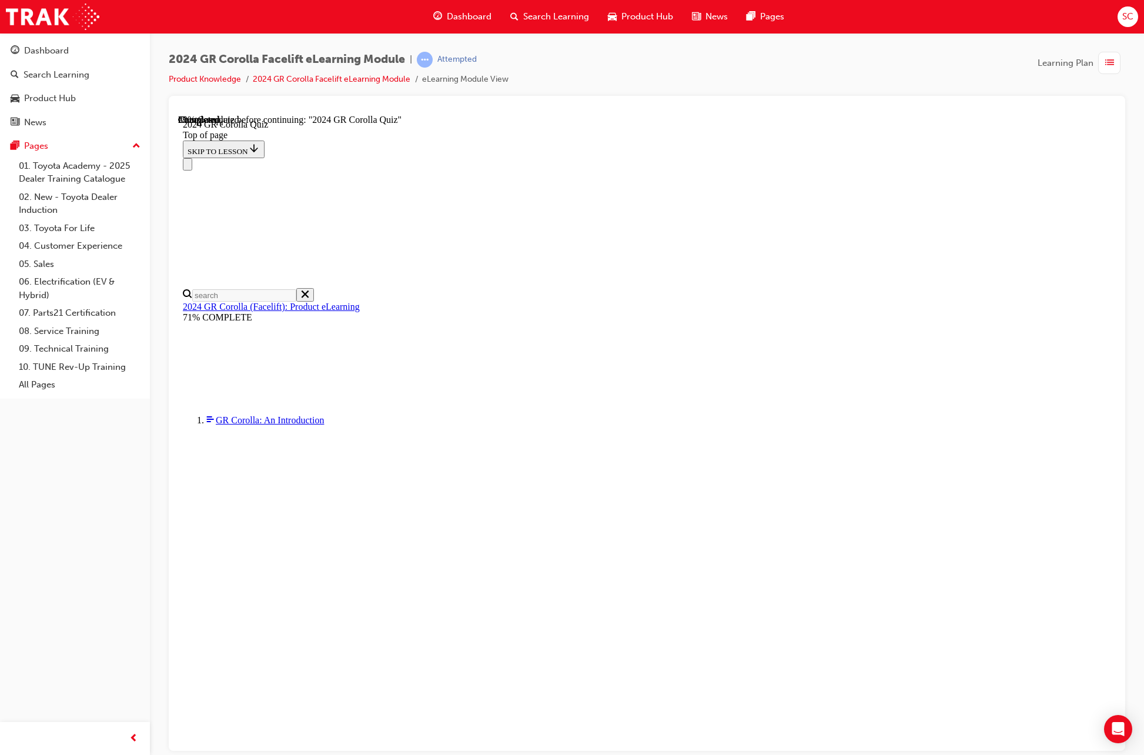
scroll to position [41, 0]
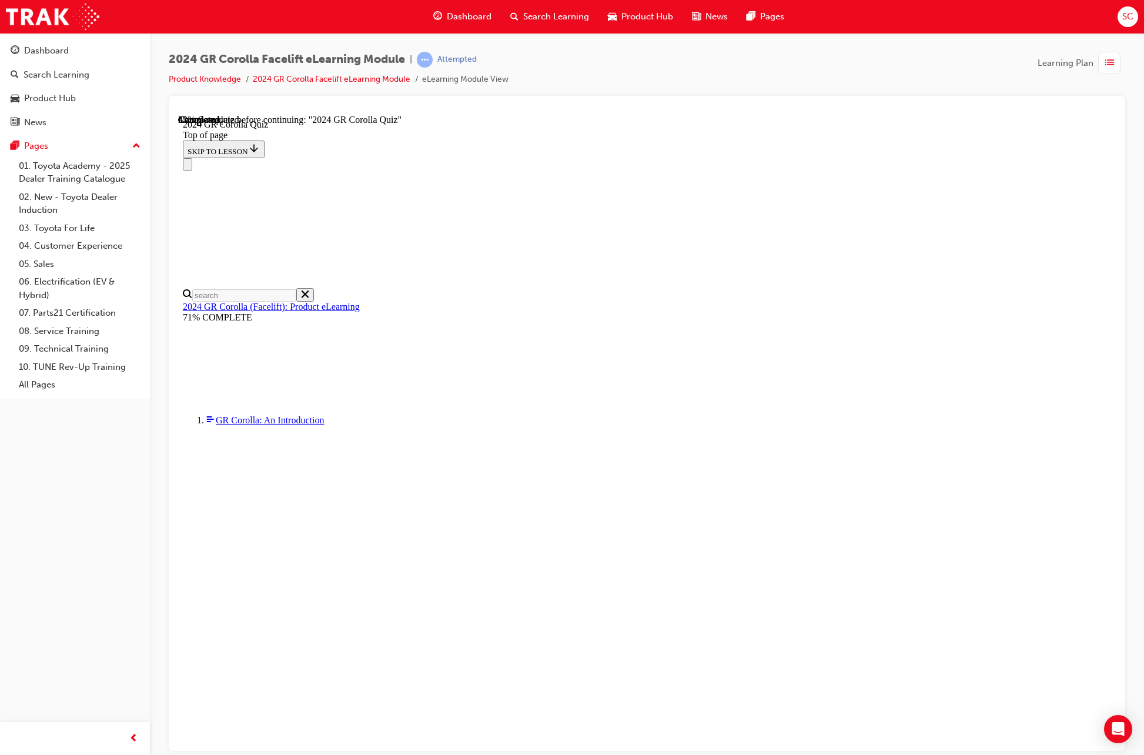
drag, startPoint x: 748, startPoint y: 645, endPoint x: 663, endPoint y: 601, distance: 95.1
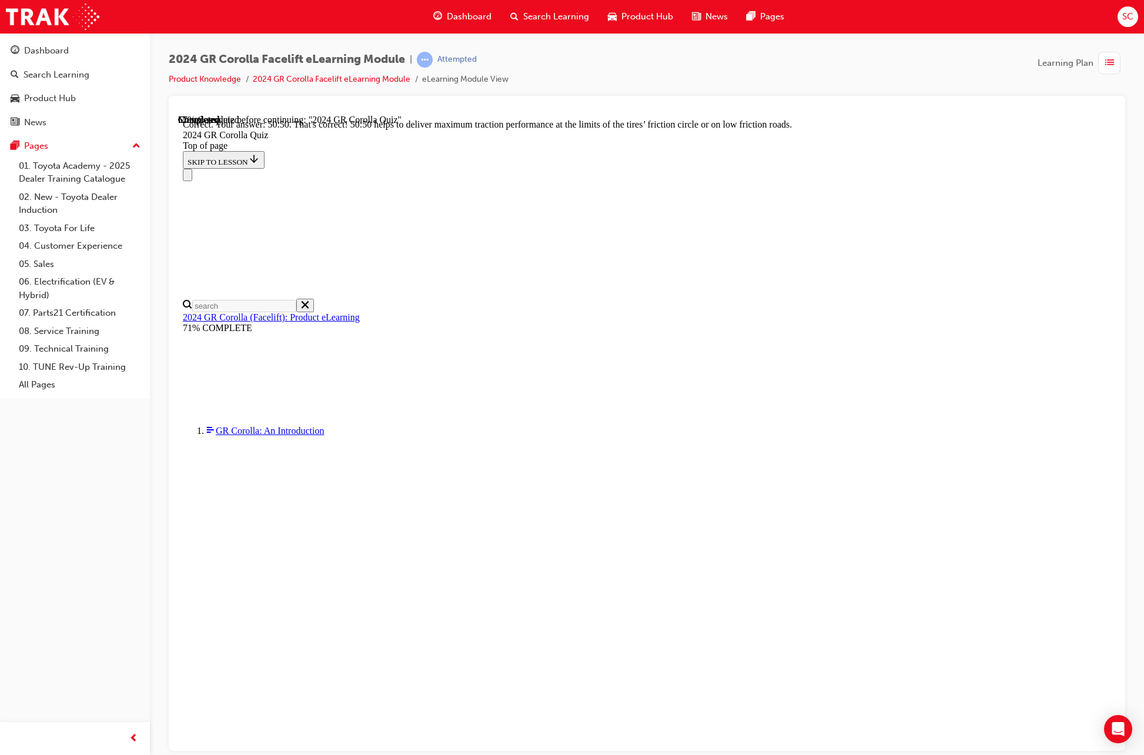
scroll to position [279, 0]
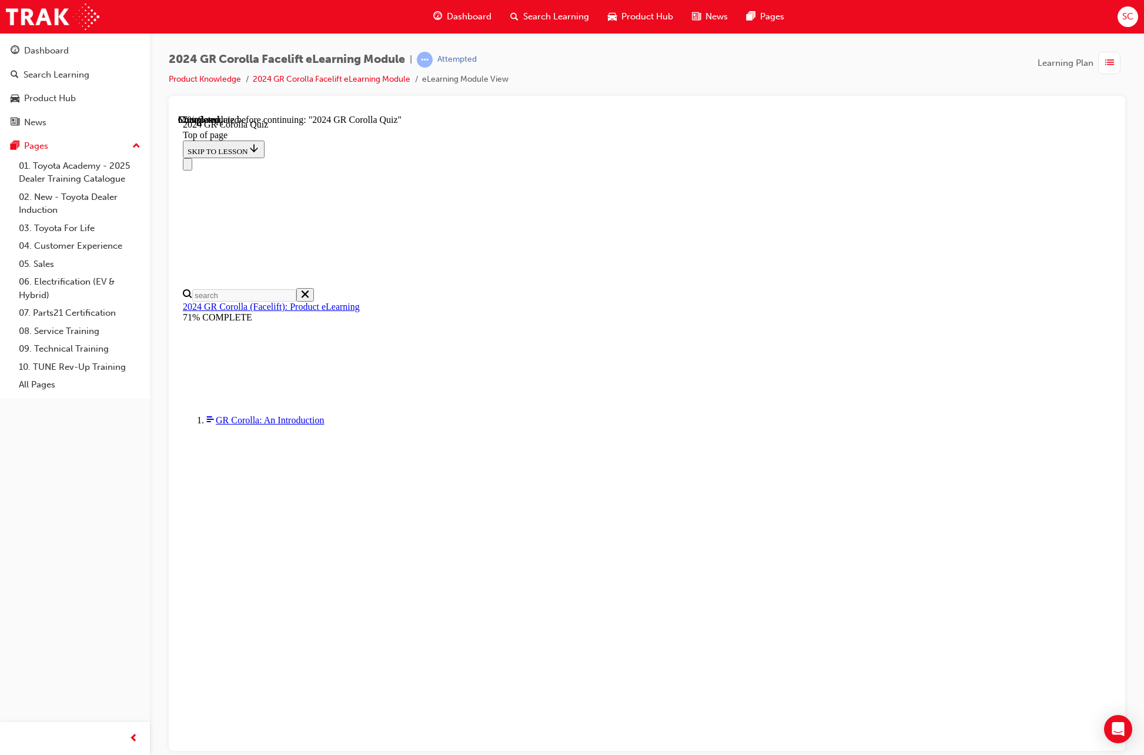
scroll to position [189, 0]
drag, startPoint x: 548, startPoint y: 507, endPoint x: 571, endPoint y: 527, distance: 30.4
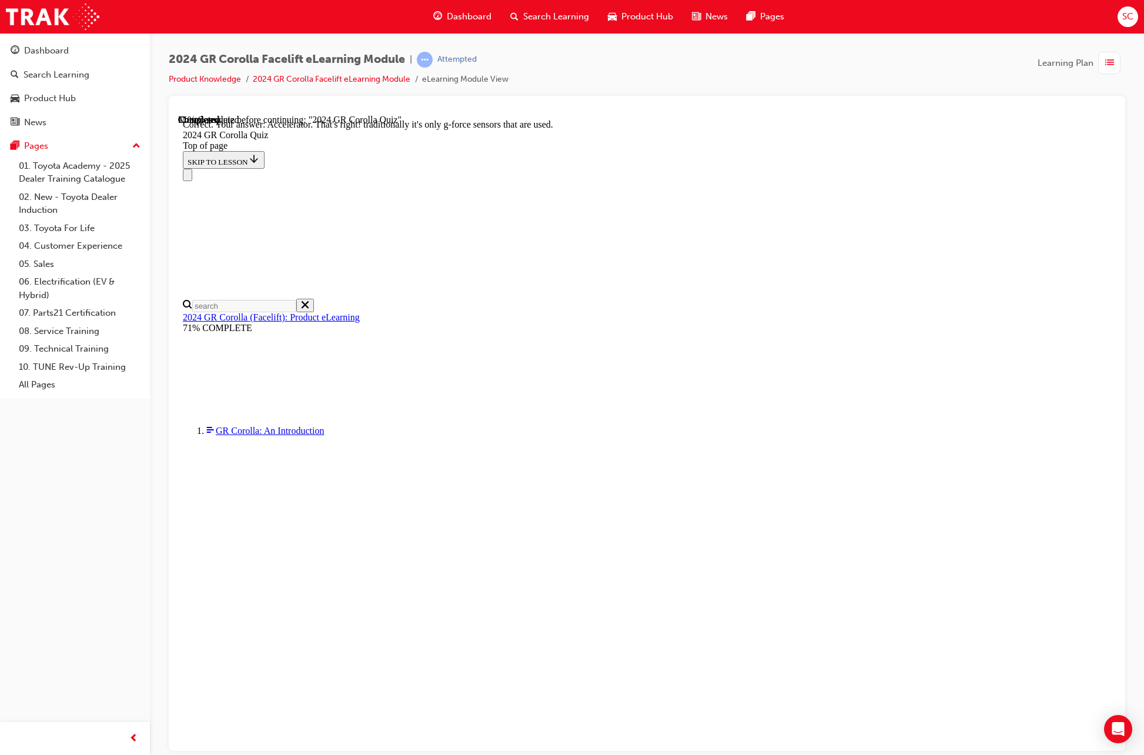
scroll to position [284, 0]
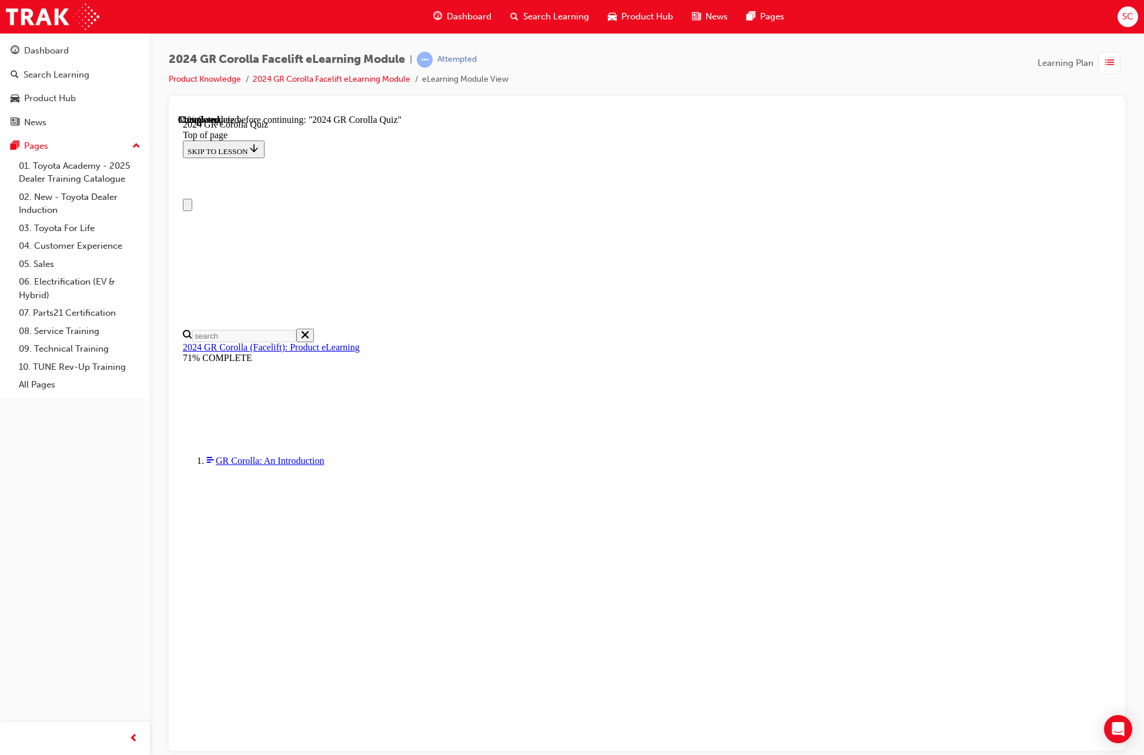
scroll to position [118, 0]
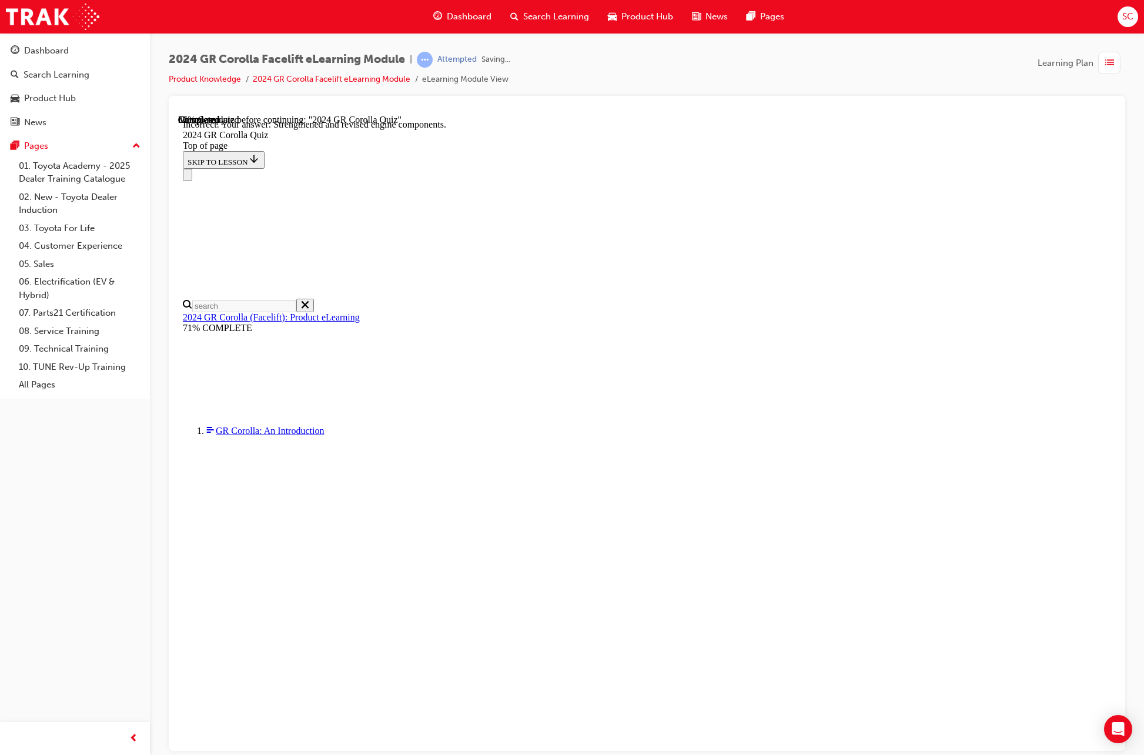
scroll to position [254, 0]
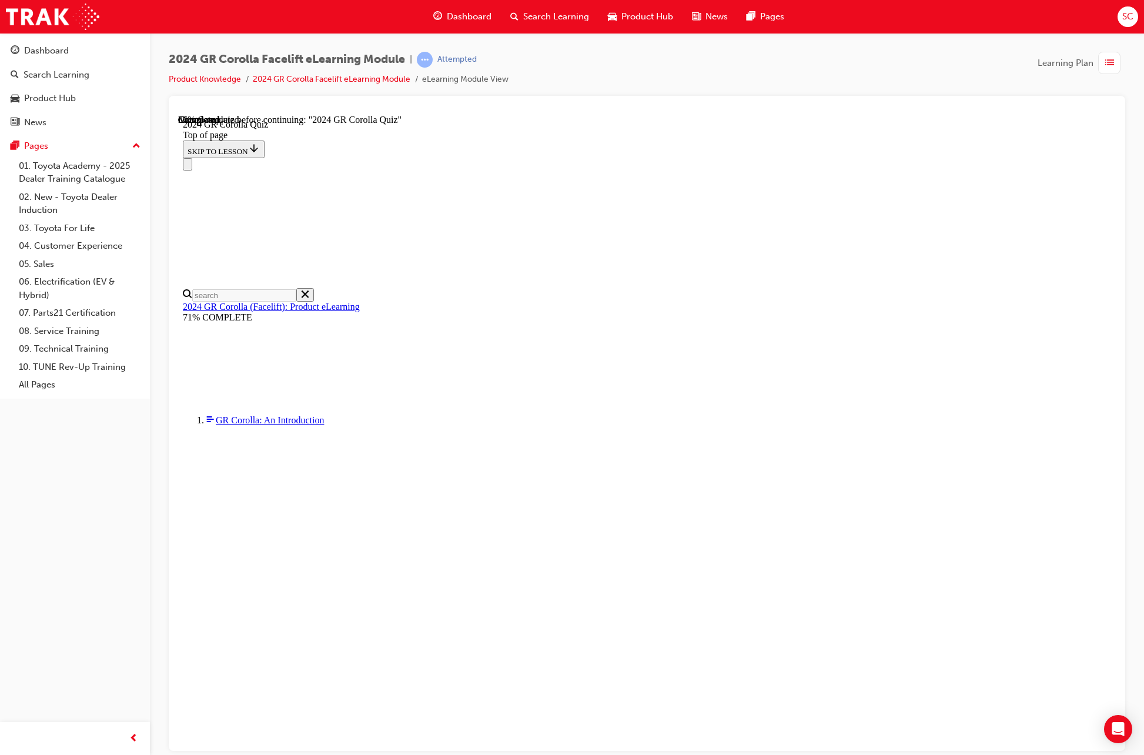
scroll to position [41, 0]
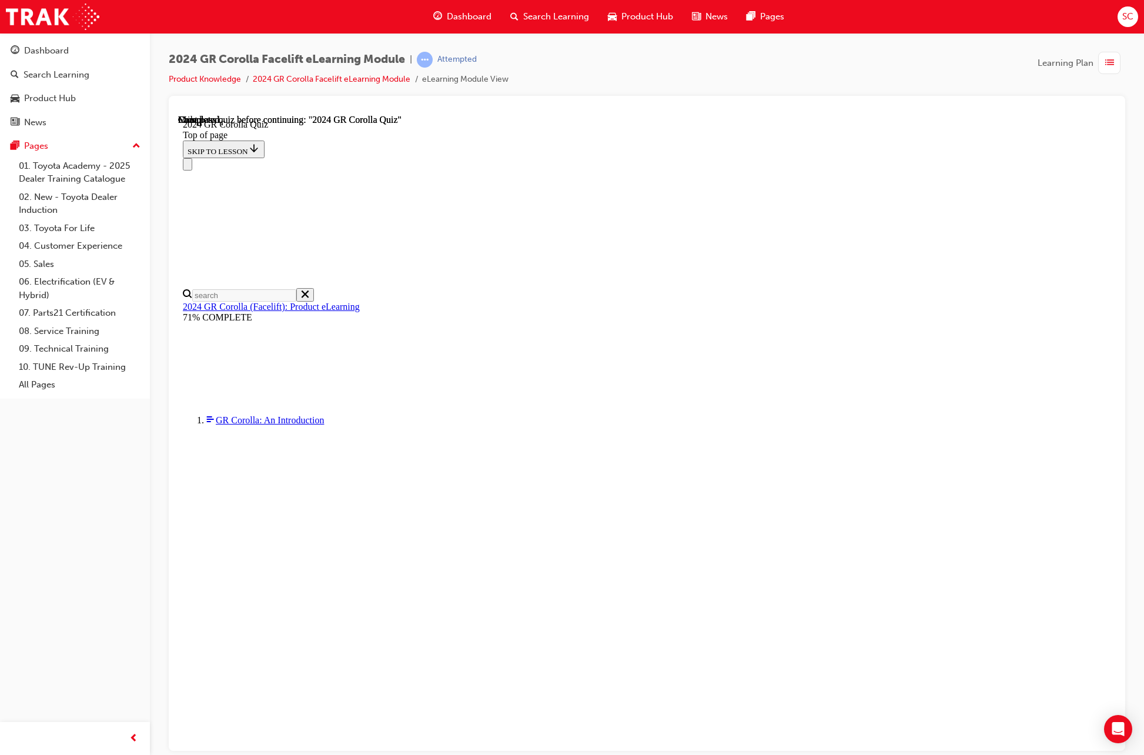
scroll to position [81, 0]
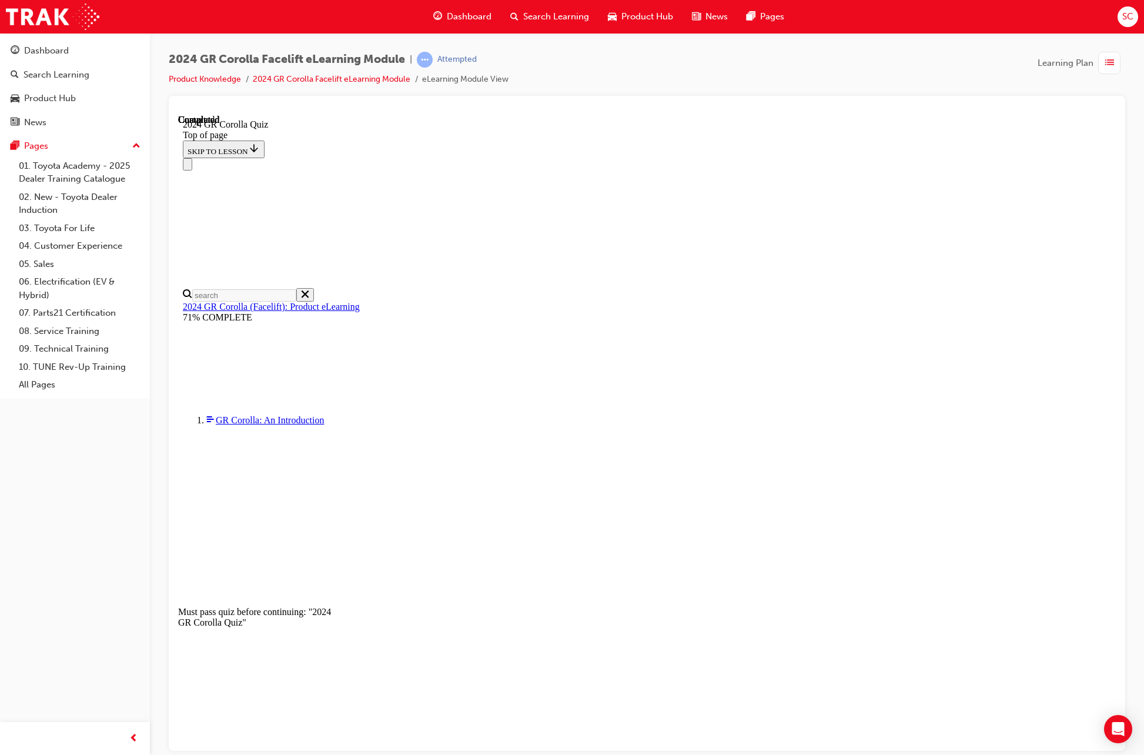
scroll to position [41, 0]
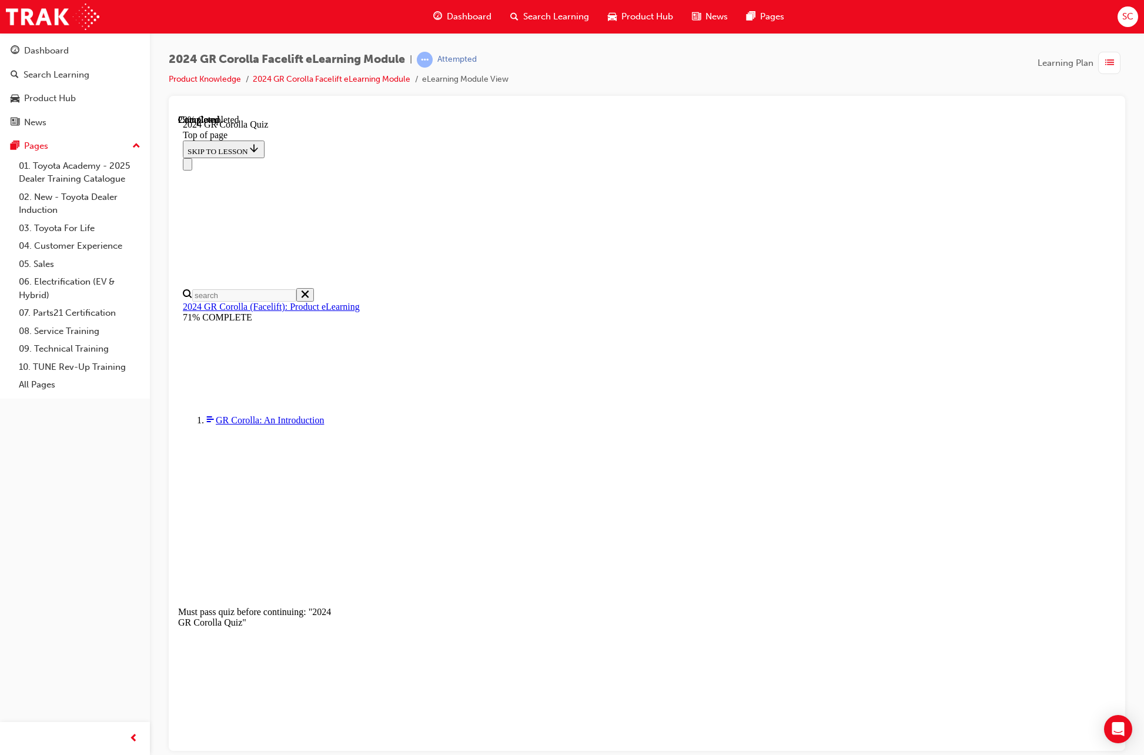
scroll to position [176, 0]
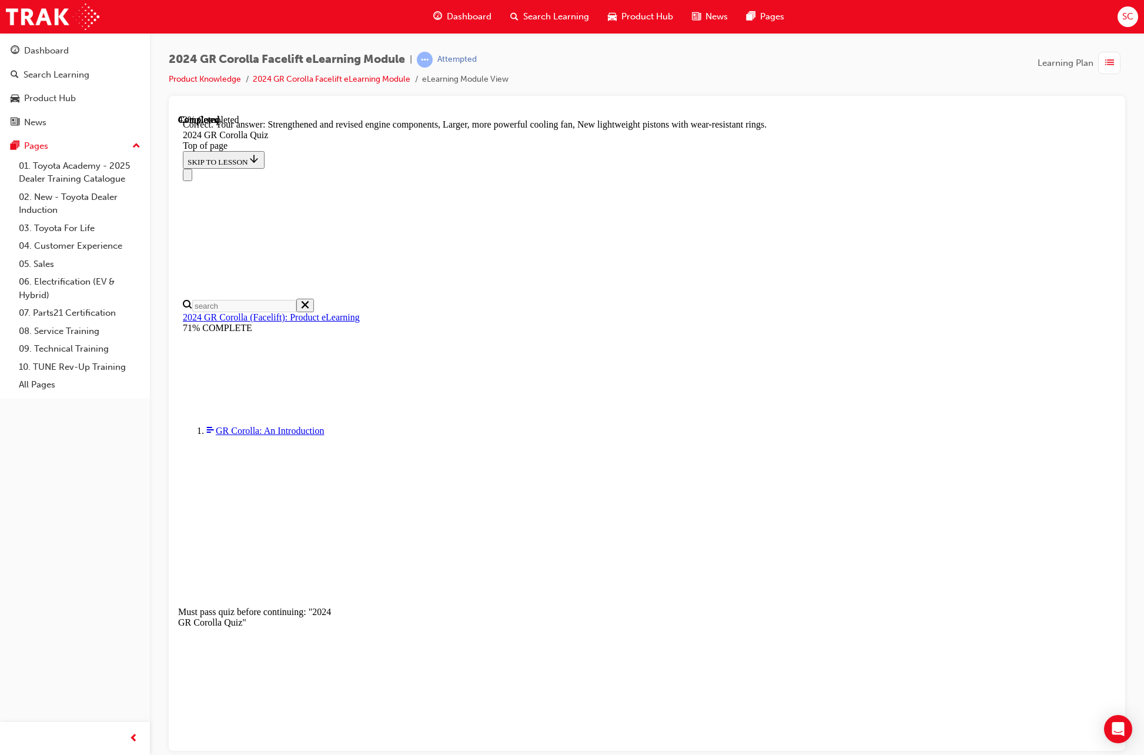
scroll to position [254, 0]
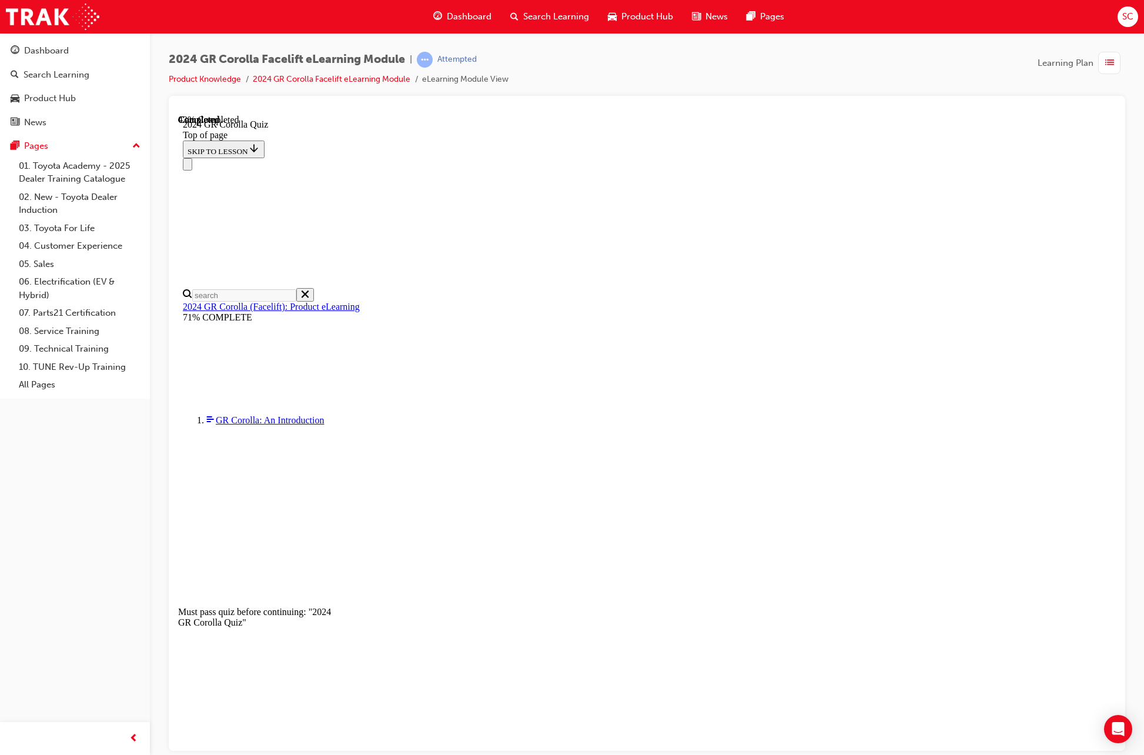
scroll to position [41, 0]
drag, startPoint x: 548, startPoint y: 427, endPoint x: 559, endPoint y: 441, distance: 17.5
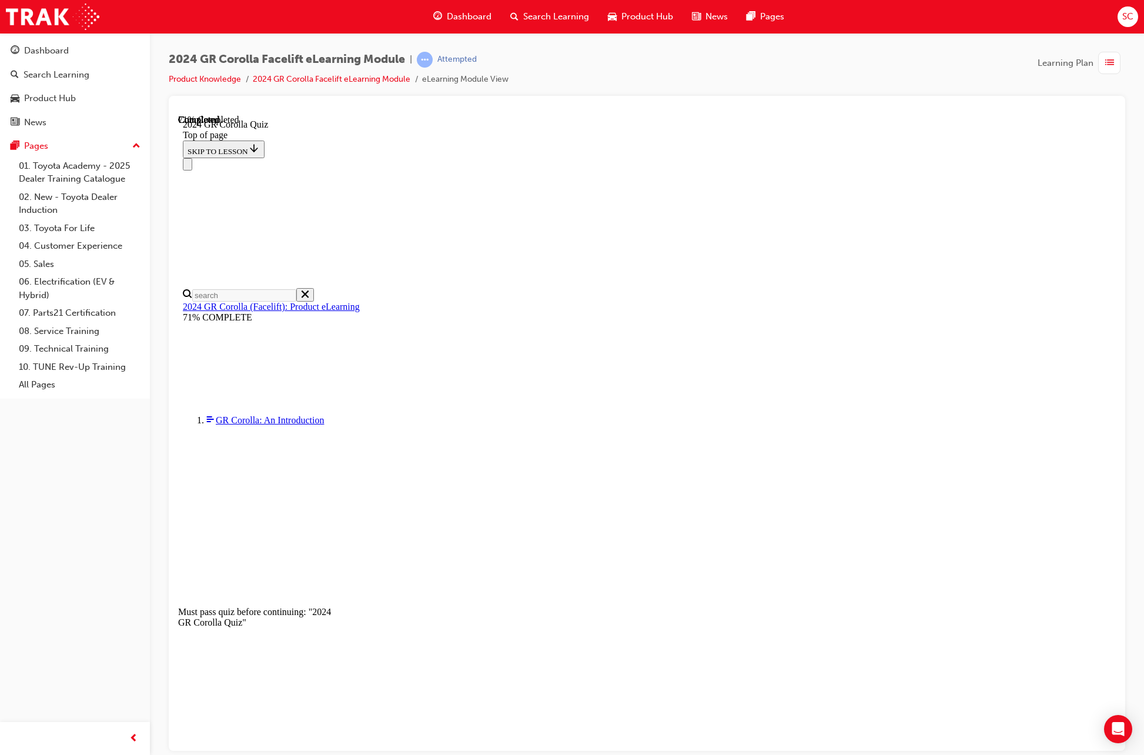
scroll to position [216, 0]
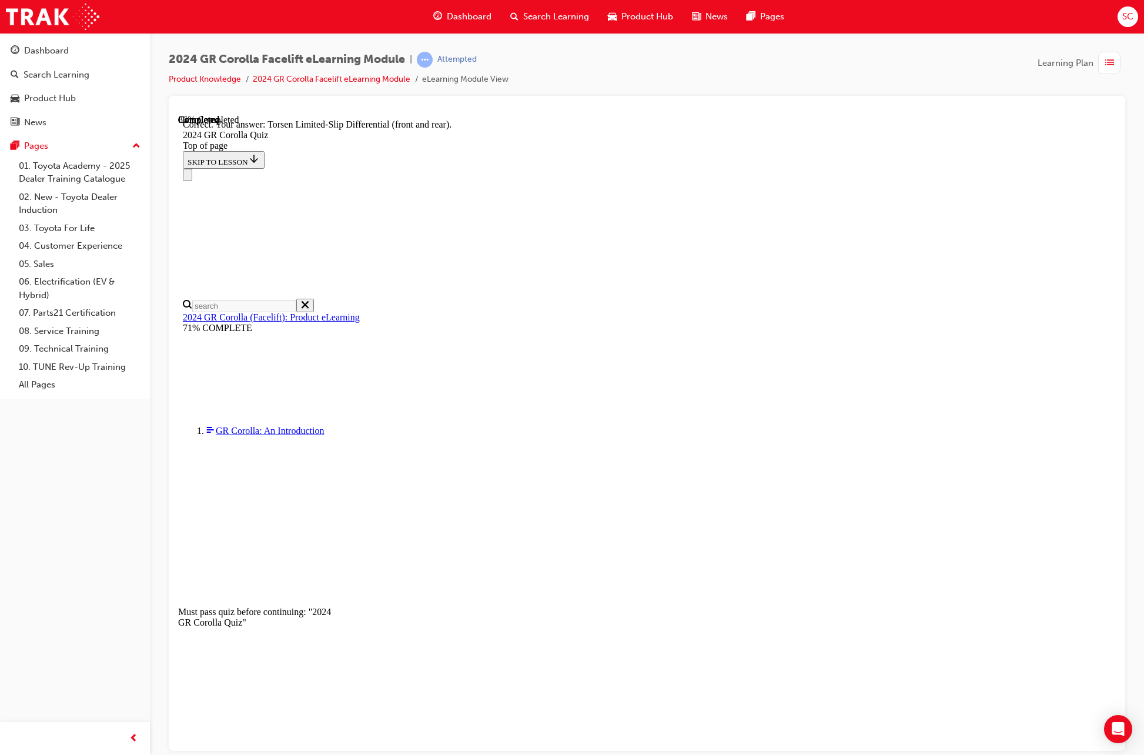
scroll to position [253, 0]
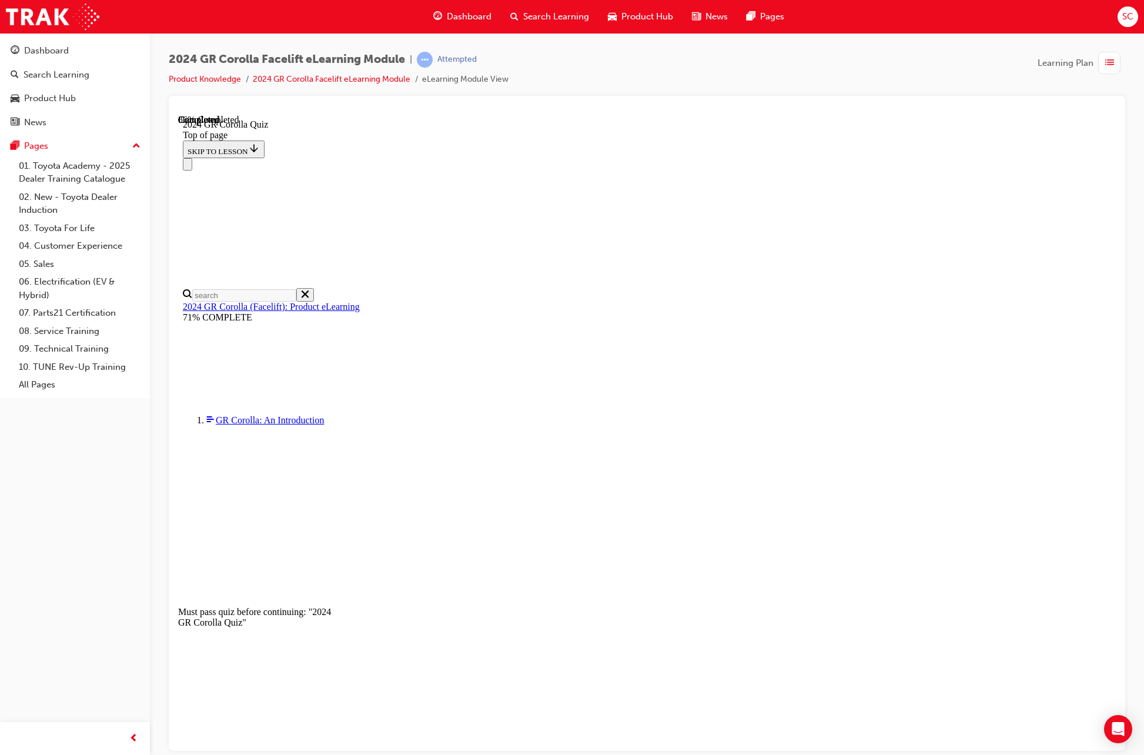
scroll to position [169, 0]
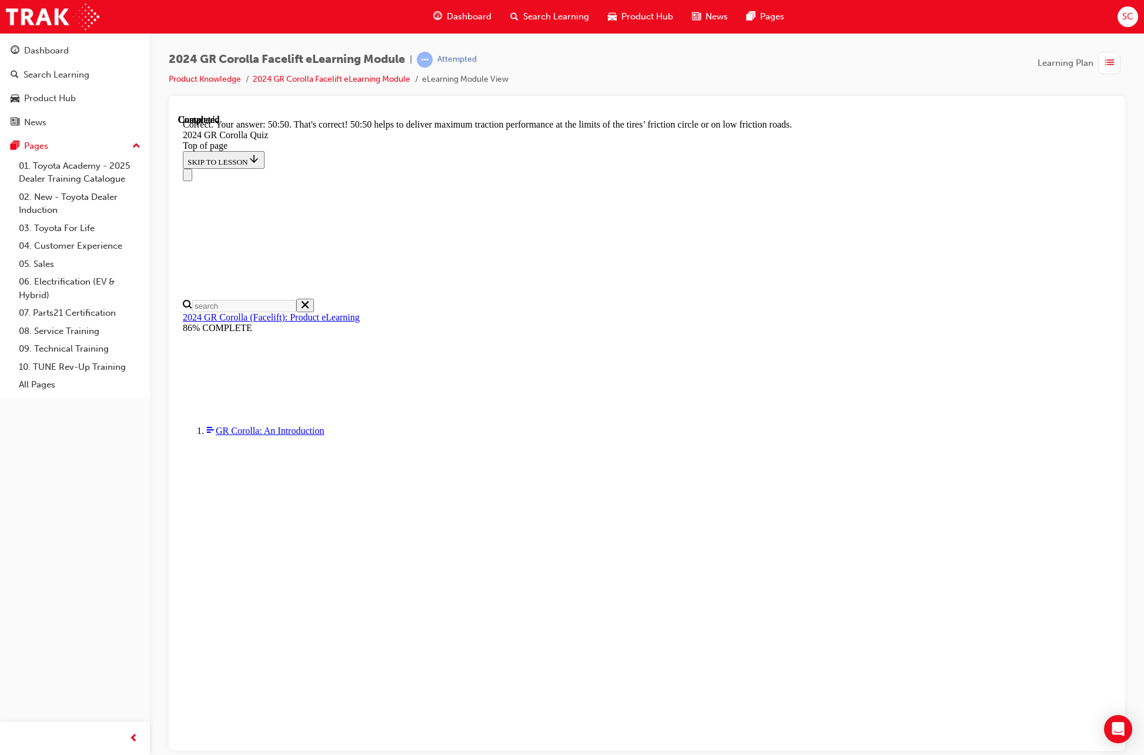
scroll to position [279, 0]
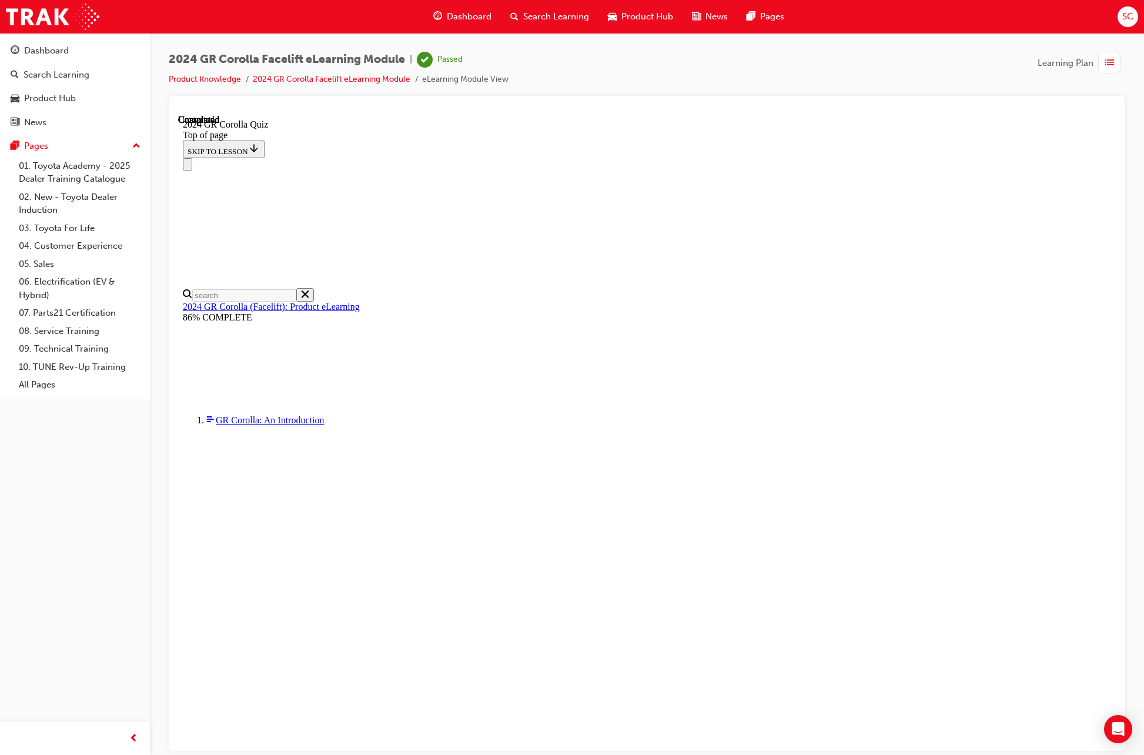
scroll to position [81, 0]
click at [1064, 66] on span "Learning Plan" at bounding box center [1065, 63] width 56 height 14
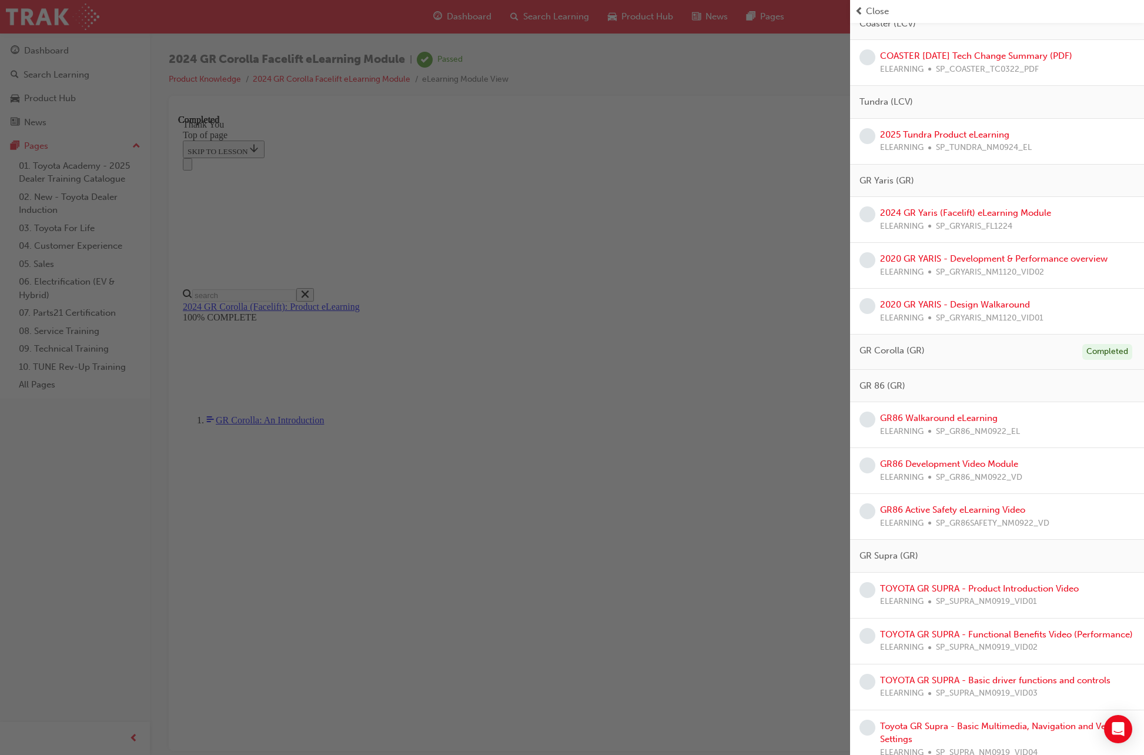
scroll to position [2226, 0]
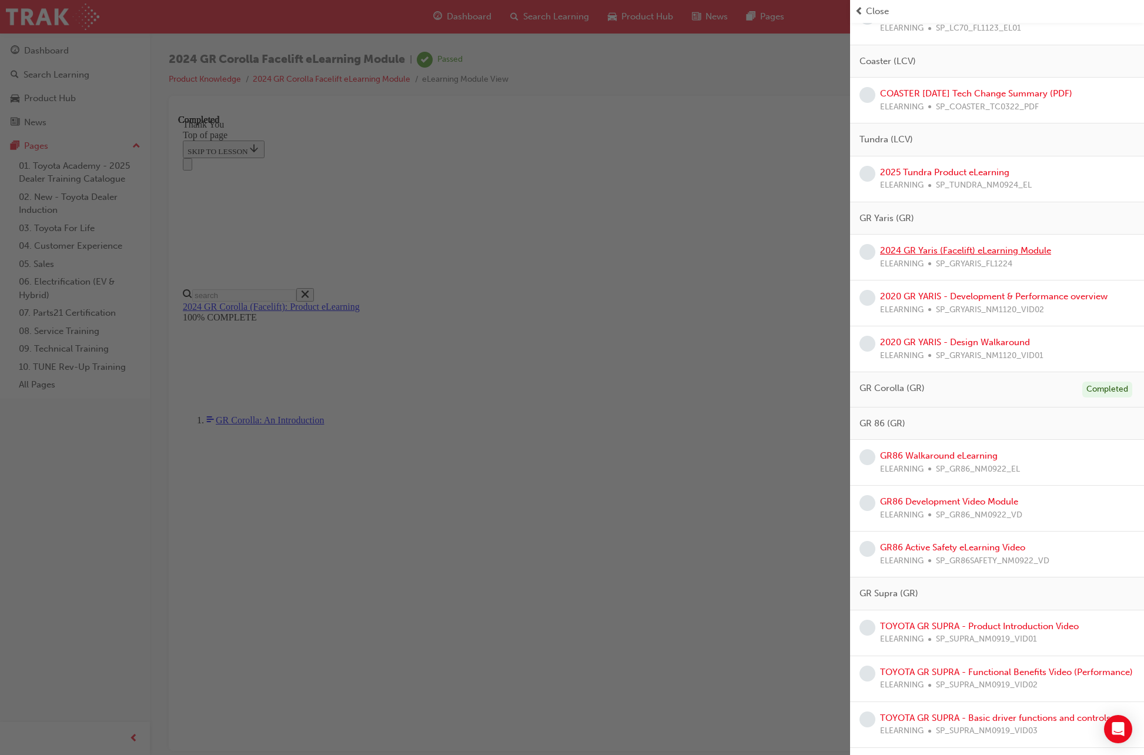
click at [954, 249] on link "2024 GR Yaris (Facelift) eLearning Module" at bounding box center [965, 250] width 171 height 11
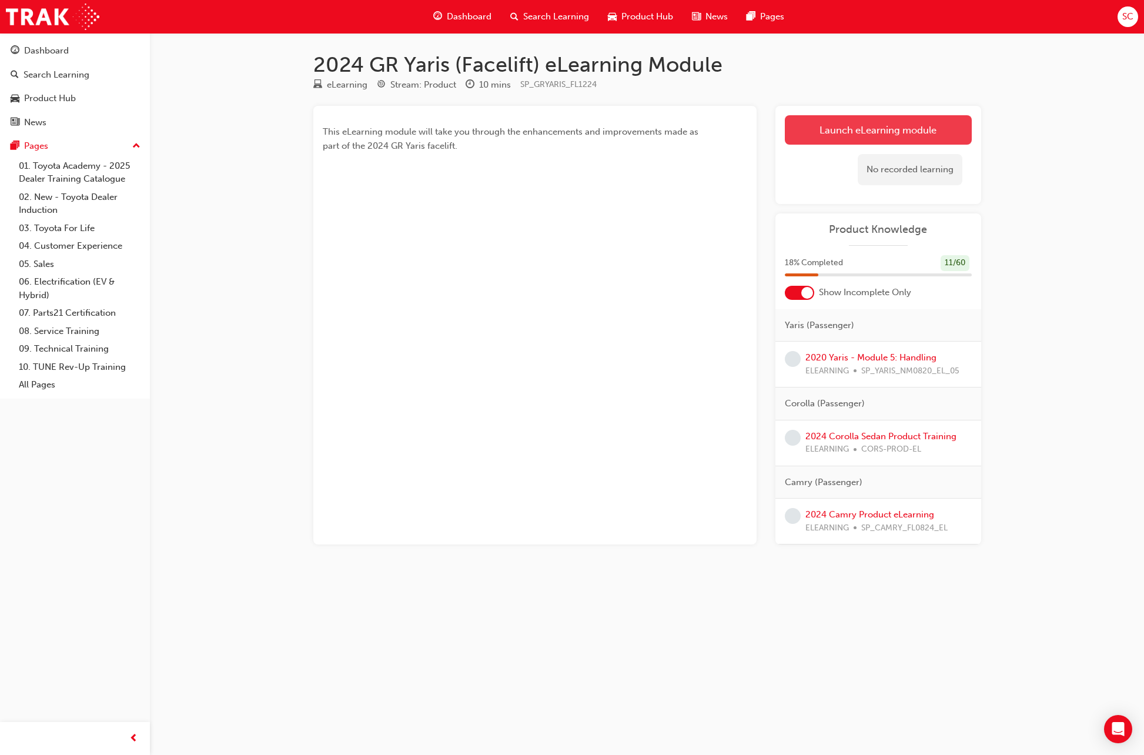
click at [883, 131] on link "Launch eLearning module" at bounding box center [877, 129] width 187 height 29
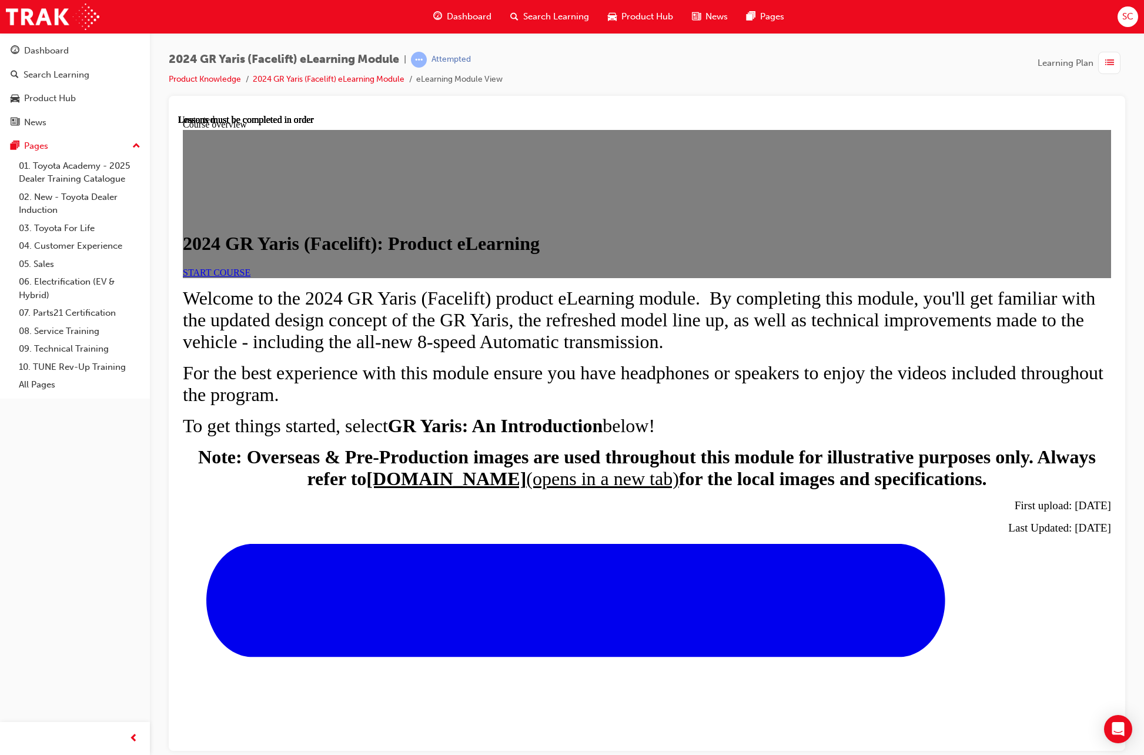
scroll to position [75, 0]
click at [250, 277] on span "START COURSE" at bounding box center [217, 272] width 68 height 10
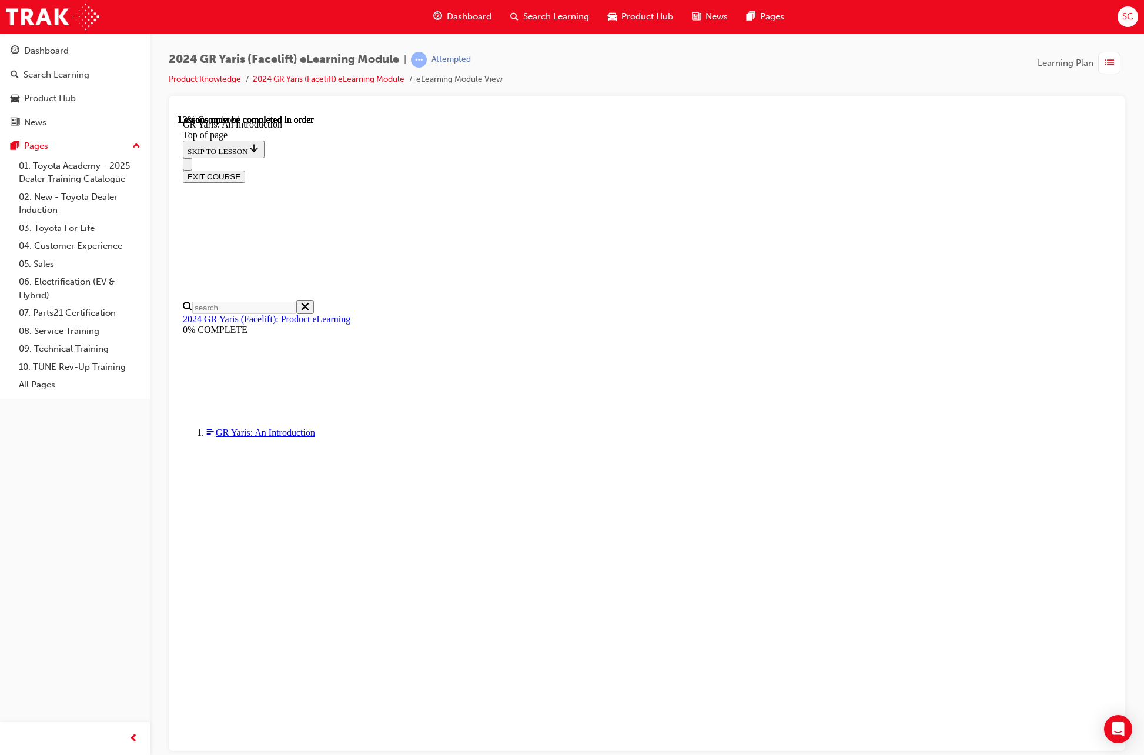
scroll to position [41, 0]
drag, startPoint x: 853, startPoint y: 351, endPoint x: 760, endPoint y: 286, distance: 113.1
drag, startPoint x: 760, startPoint y: 286, endPoint x: 813, endPoint y: 330, distance: 68.5
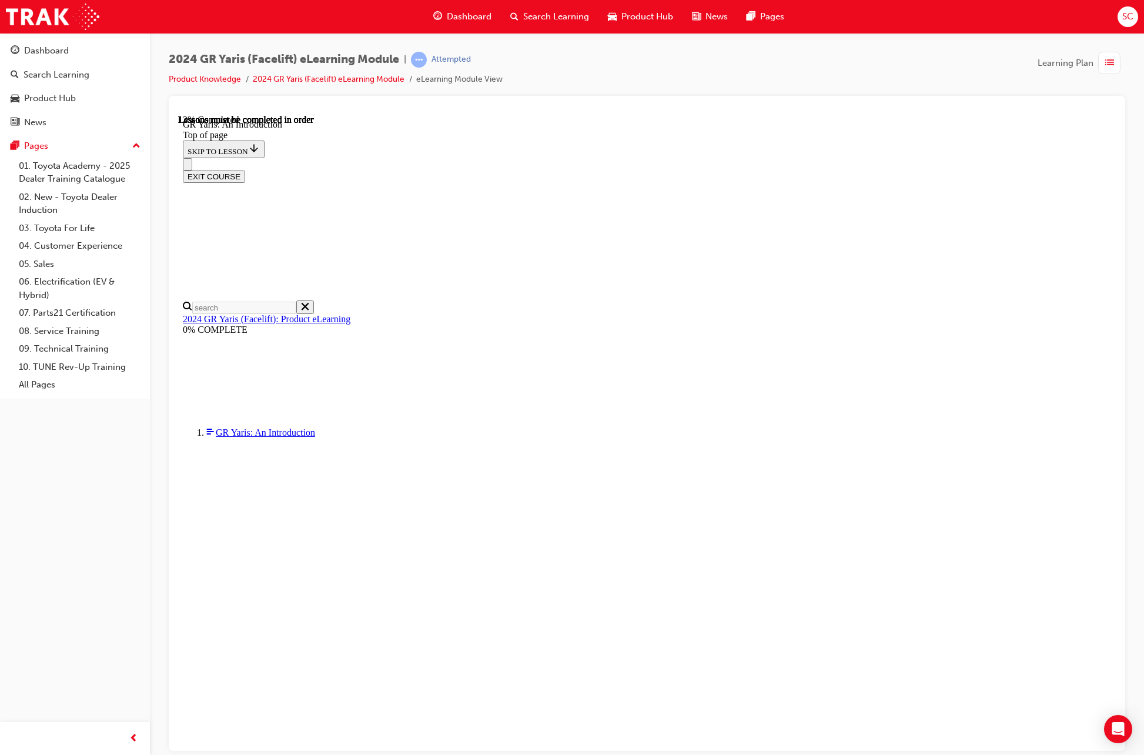
drag, startPoint x: 784, startPoint y: 304, endPoint x: 779, endPoint y: 294, distance: 11.1
drag, startPoint x: 779, startPoint y: 294, endPoint x: 816, endPoint y: 334, distance: 54.9
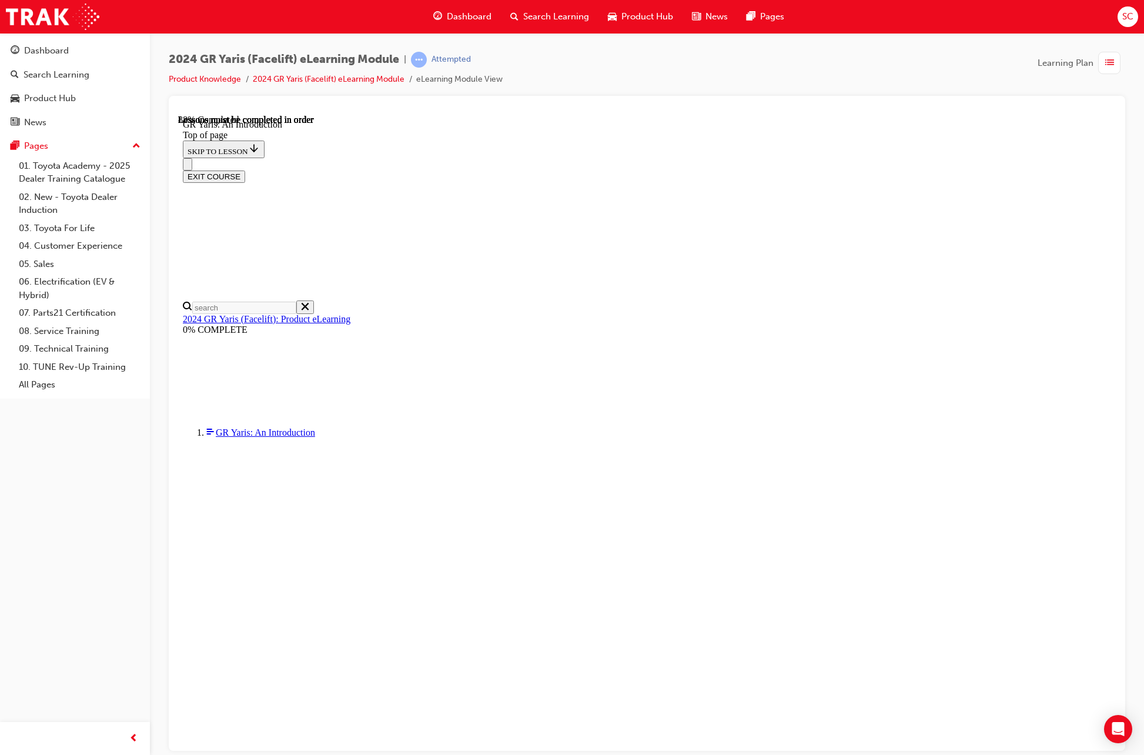
drag, startPoint x: 599, startPoint y: 654, endPoint x: 564, endPoint y: 619, distance: 49.0
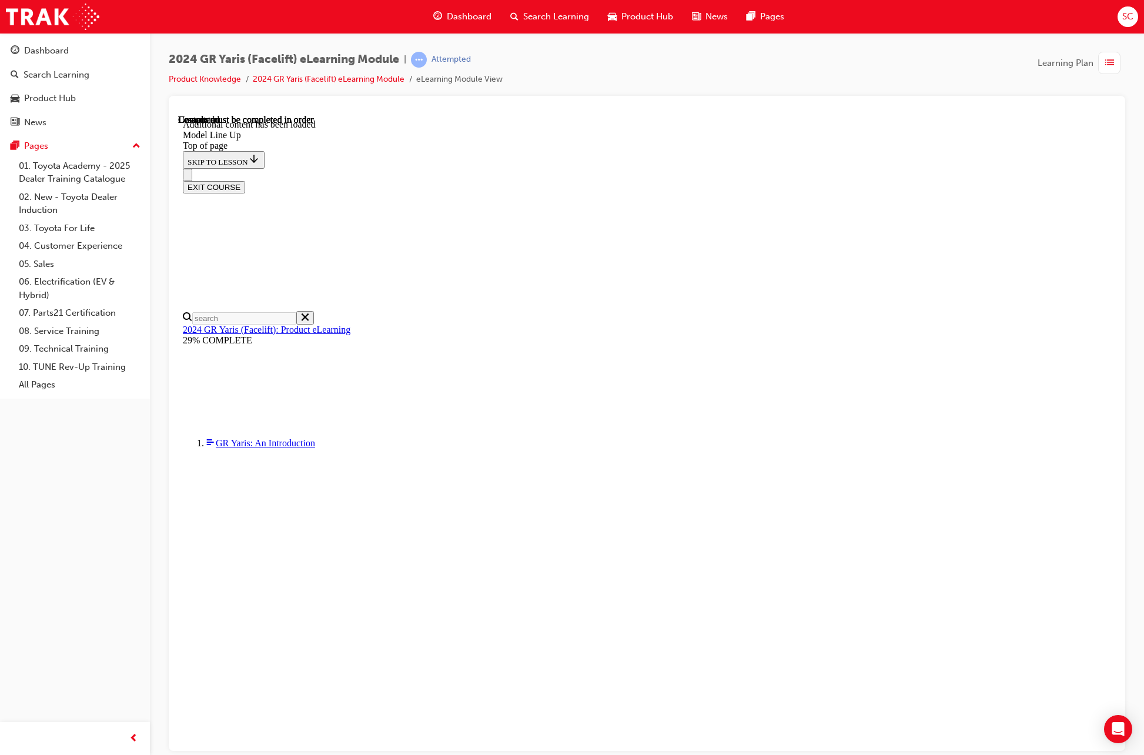
scroll to position [1651, 0]
drag, startPoint x: 720, startPoint y: 725, endPoint x: 688, endPoint y: 700, distance: 40.6
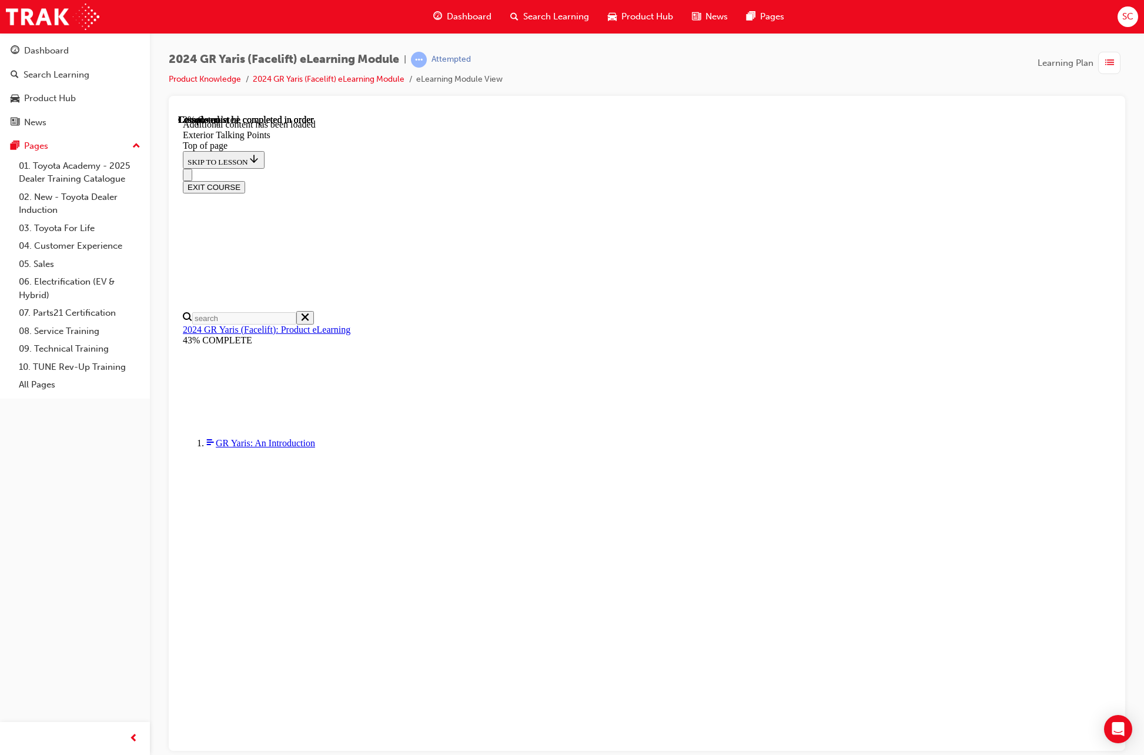
scroll to position [181, 0]
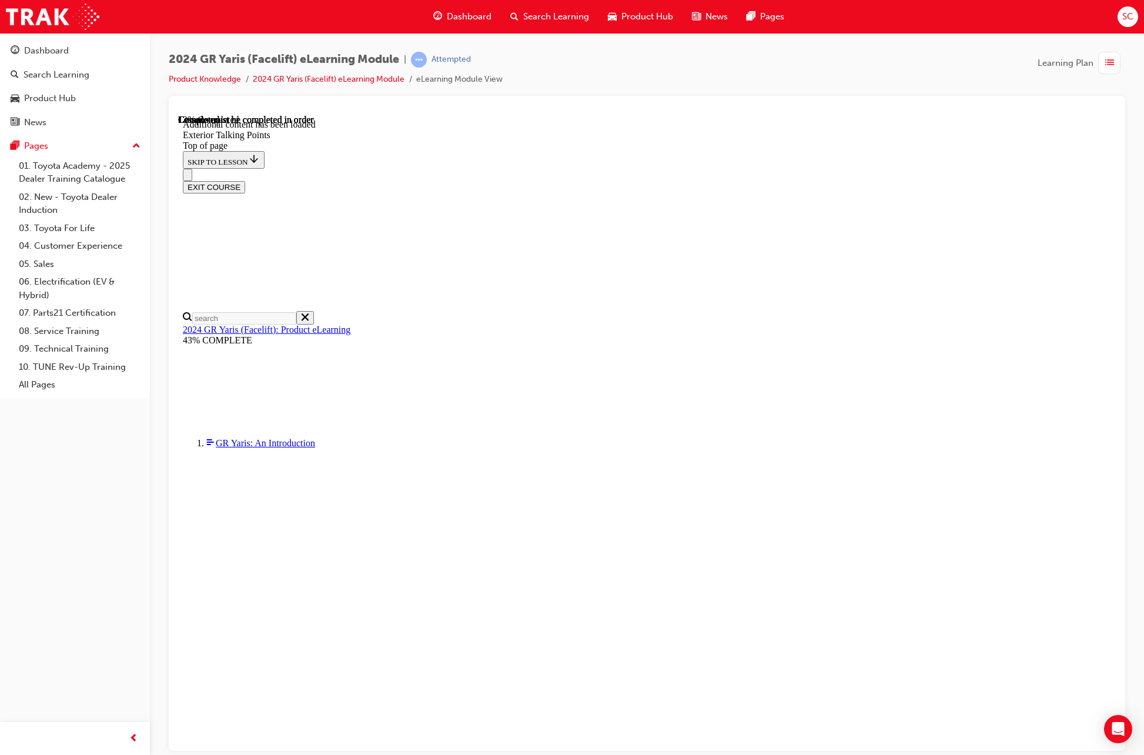
scroll to position [159, 0]
drag, startPoint x: 950, startPoint y: 217, endPoint x: 857, endPoint y: 254, distance: 100.3
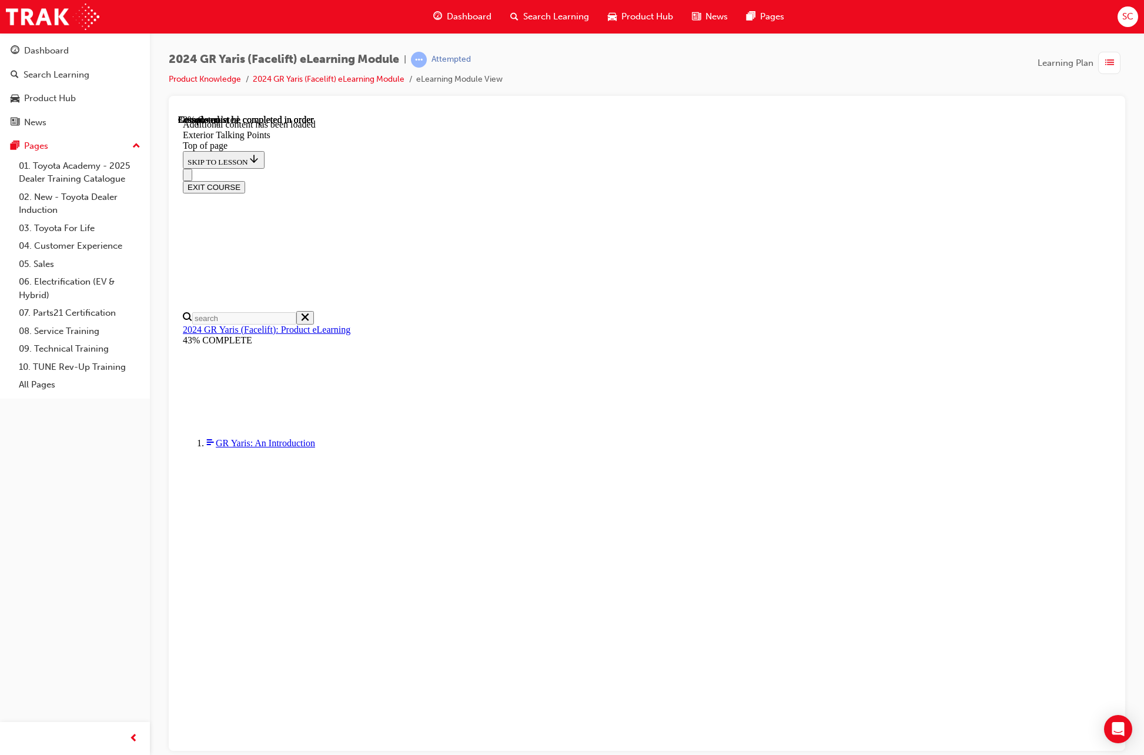
scroll to position [981, 0]
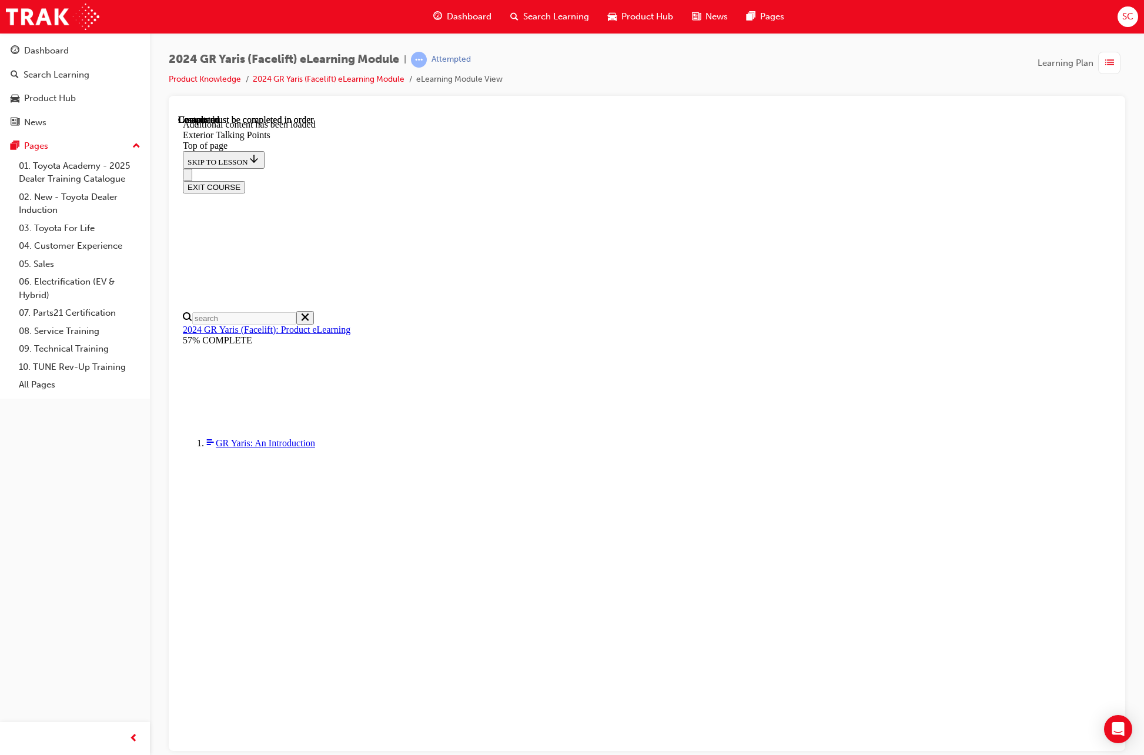
scroll to position [2466, 0]
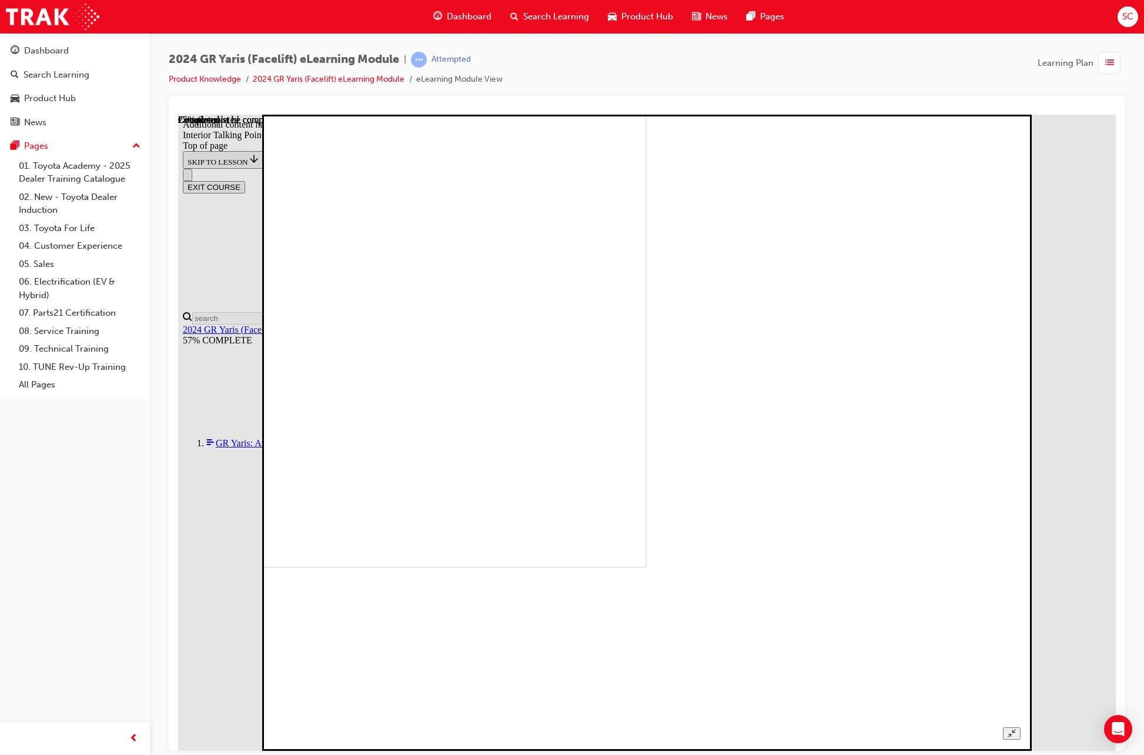
click at [1020, 726] on button "Unzoom image" at bounding box center [1010, 732] width 17 height 12
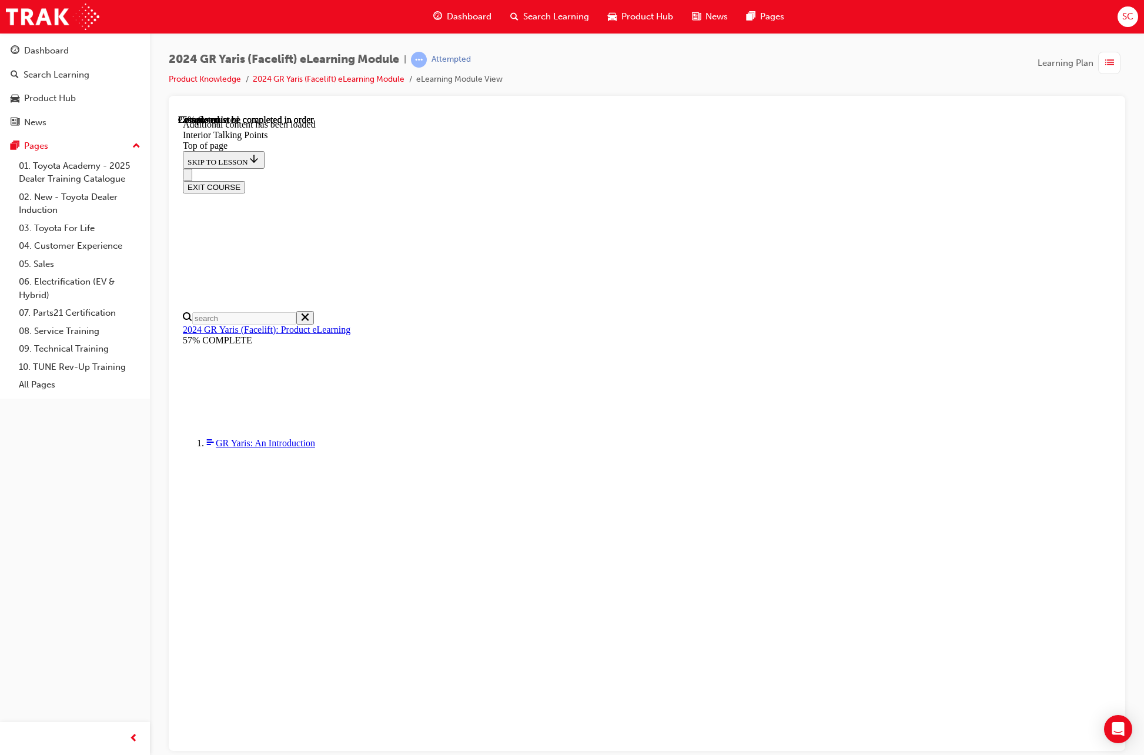
scroll to position [92, 0]
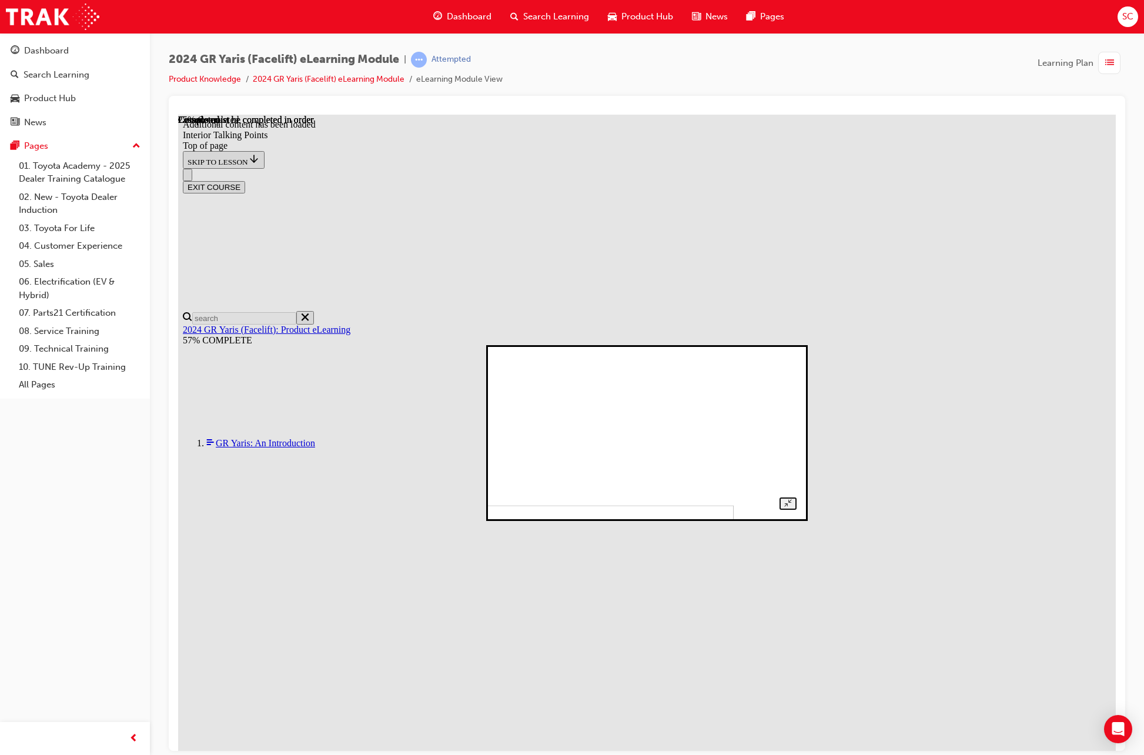
click at [659, 504] on img at bounding box center [592, 579] width 282 height 150
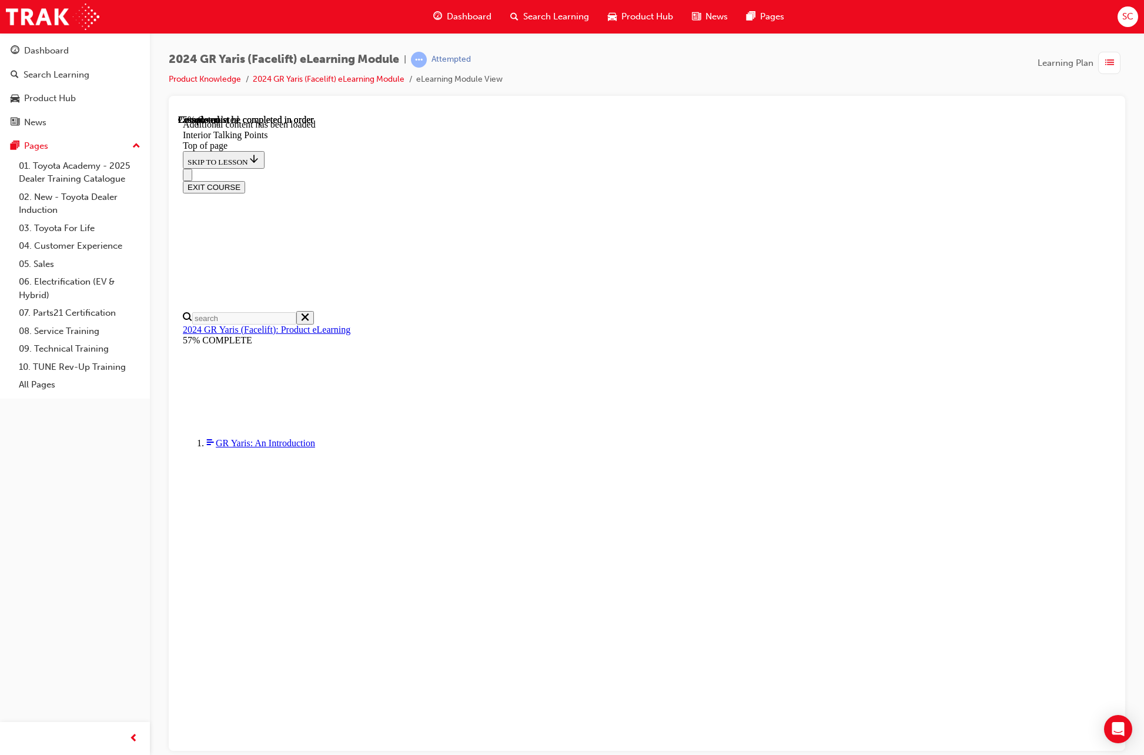
scroll to position [40, 0]
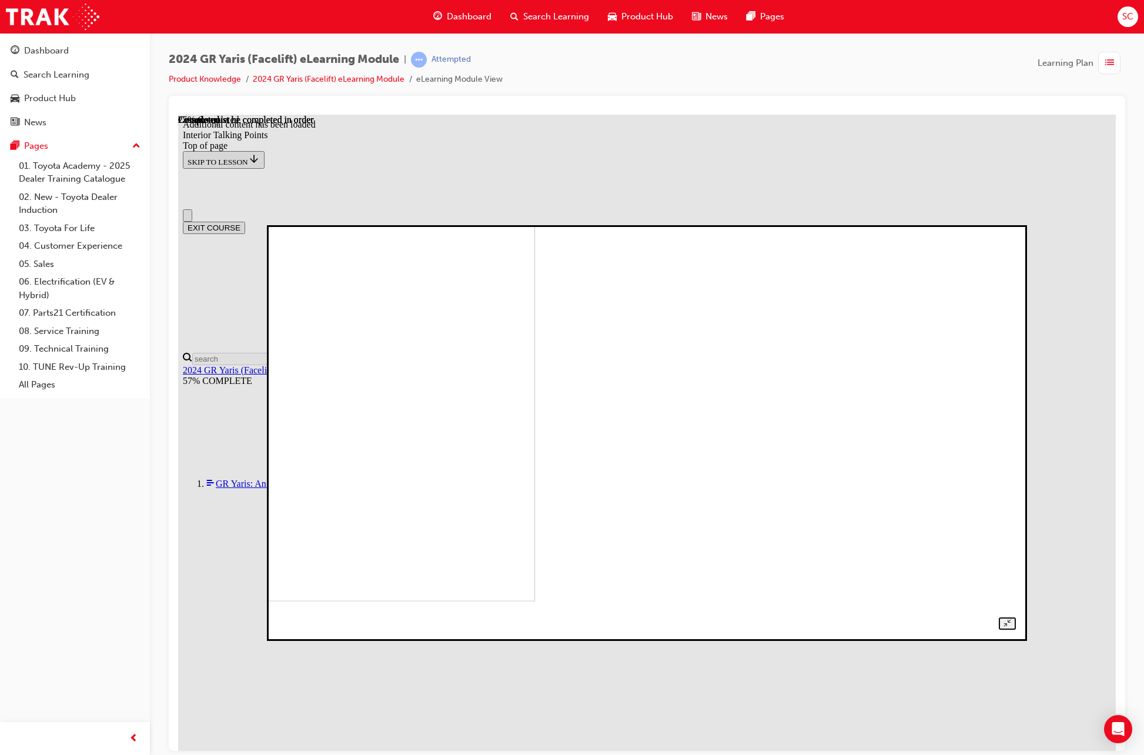
click at [775, 629] on div at bounding box center [646, 432] width 737 height 393
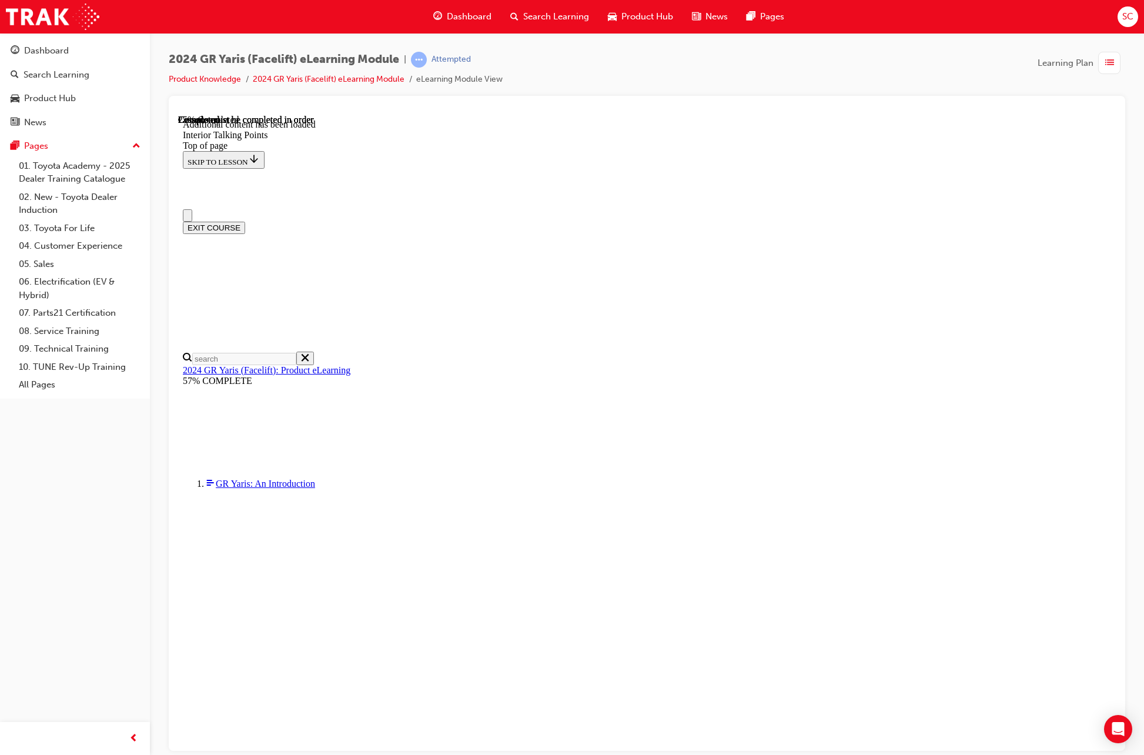
scroll to position [155, 0]
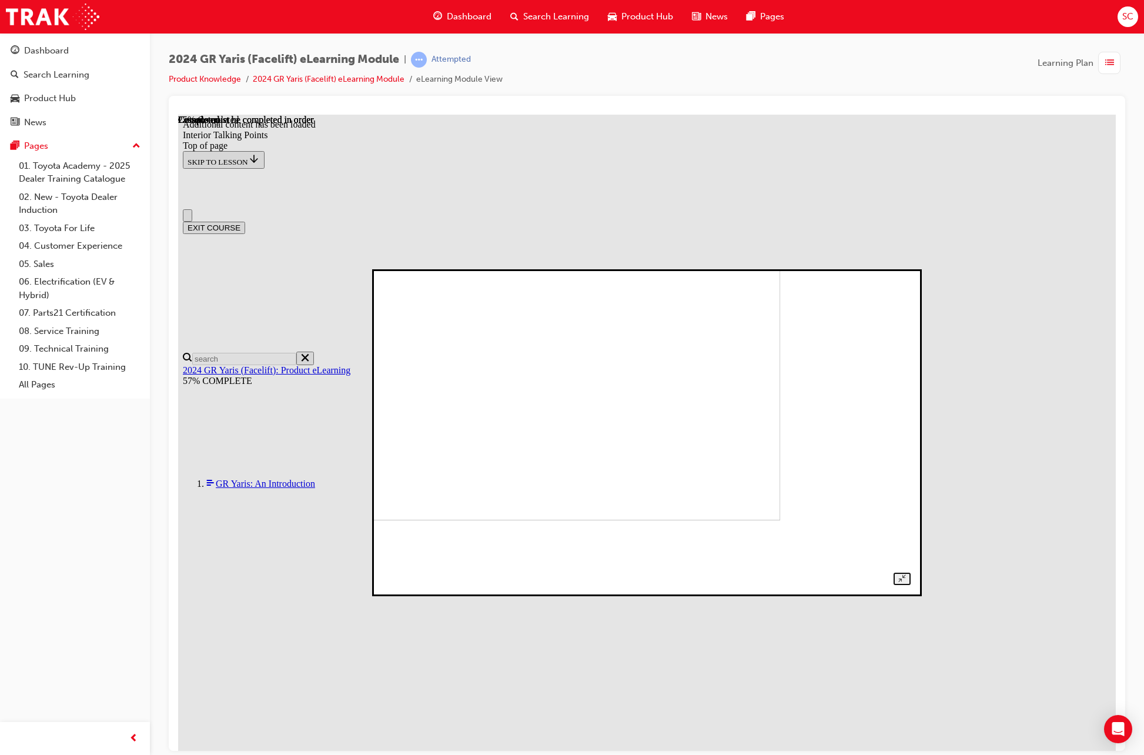
click at [780, 491] on img at bounding box center [525, 369] width 510 height 301
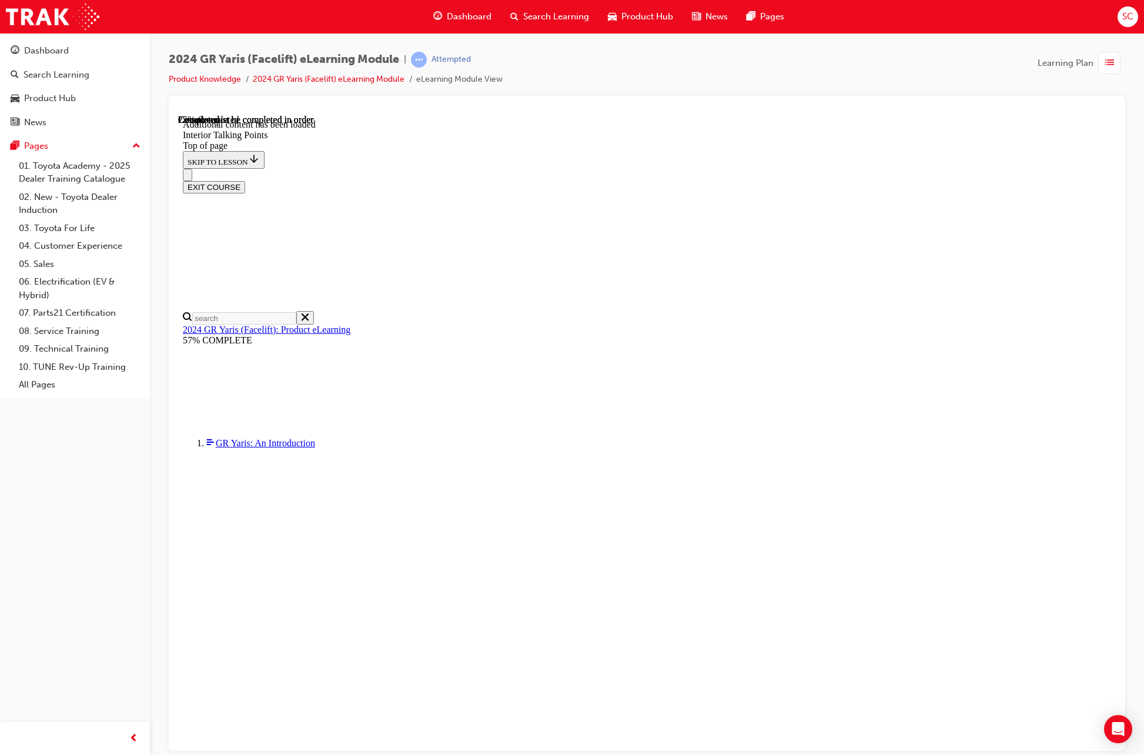
scroll to position [59, 0]
drag, startPoint x: 660, startPoint y: 390, endPoint x: 604, endPoint y: 374, distance: 58.2
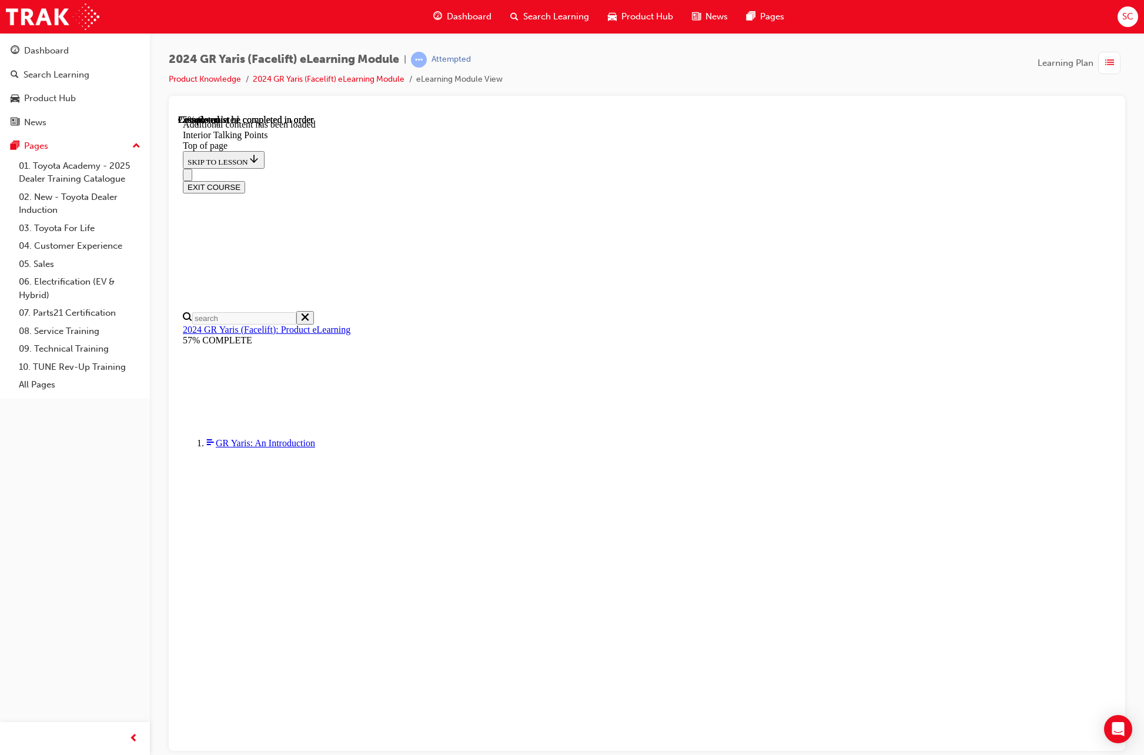
drag, startPoint x: 604, startPoint y: 374, endPoint x: 653, endPoint y: 384, distance: 50.4
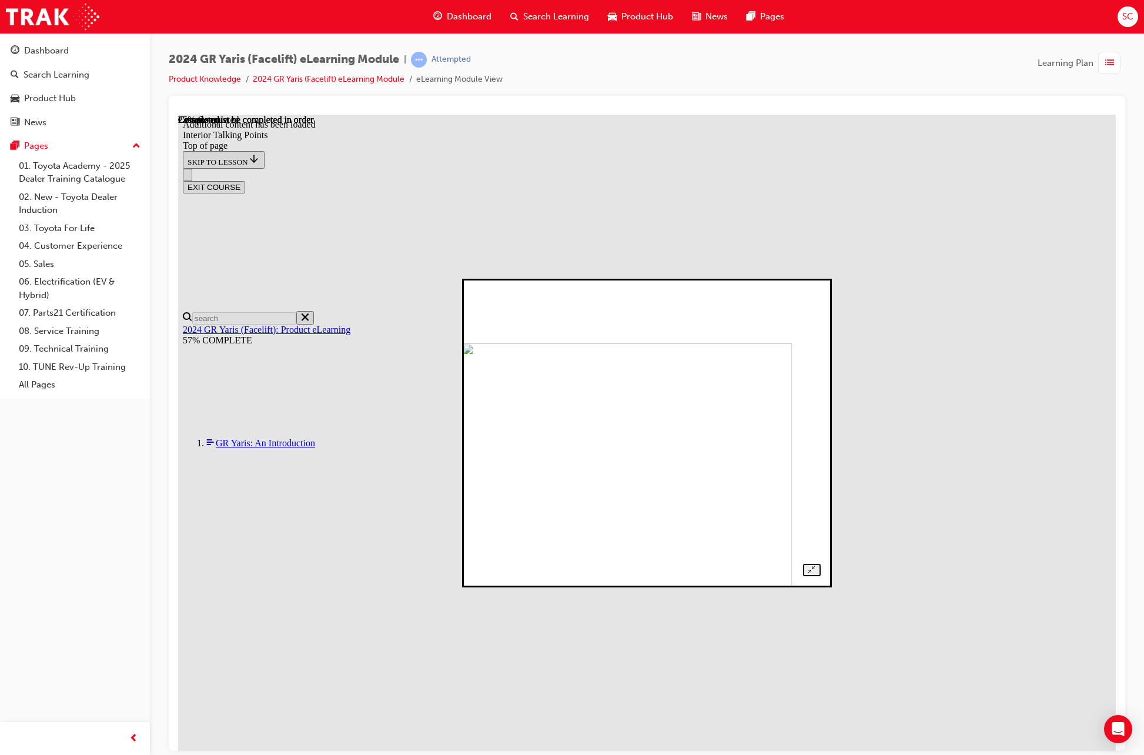
click at [602, 289] on div at bounding box center [646, 432] width 347 height 286
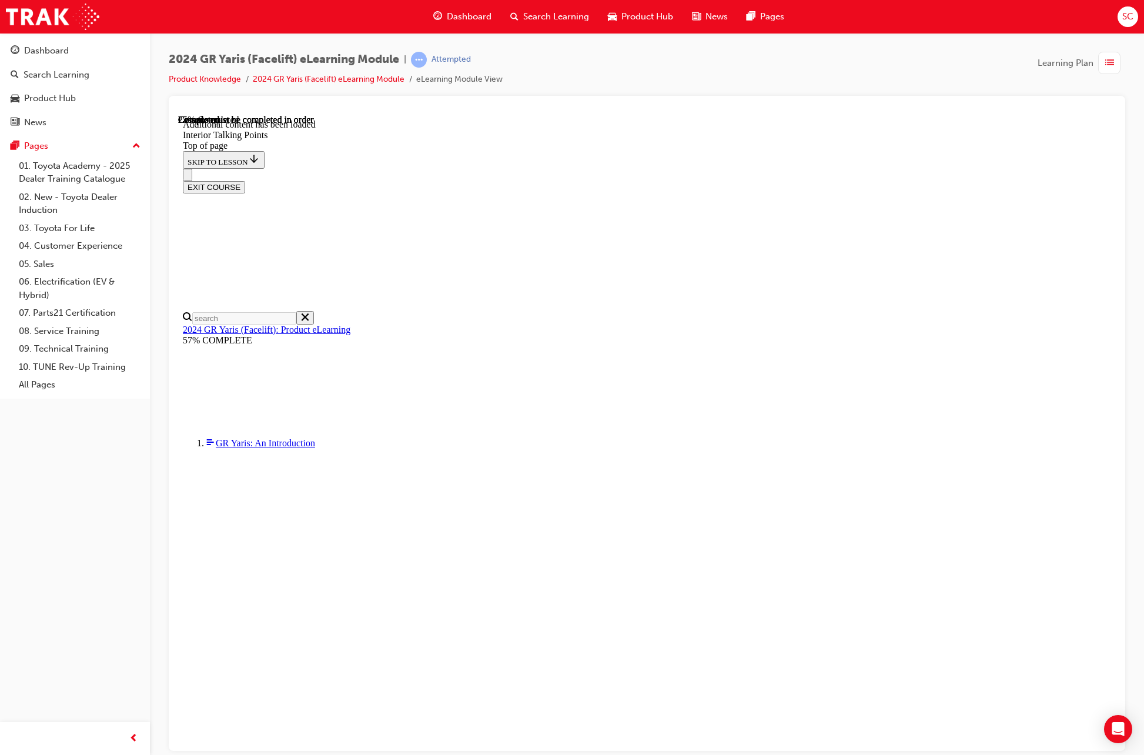
scroll to position [235, 0]
